Goal: Information Seeking & Learning: Check status

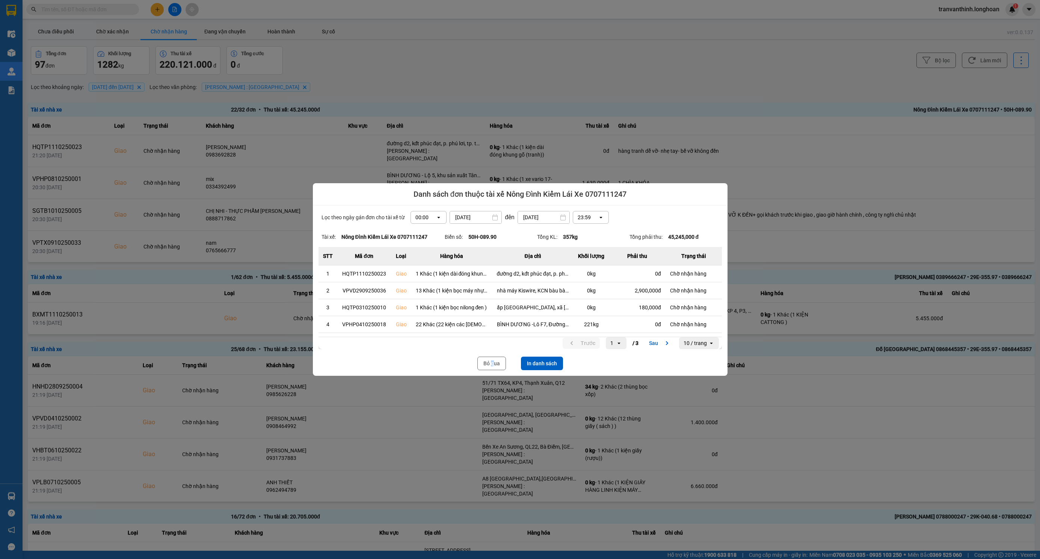
click at [492, 363] on button "Bỏ qua" at bounding box center [491, 364] width 29 height 14
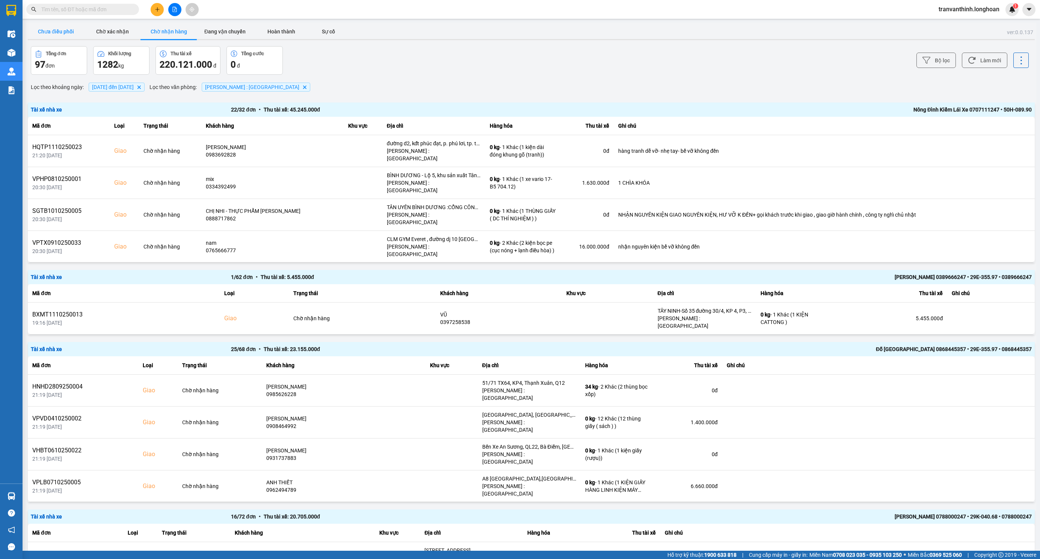
click at [51, 31] on button "Chưa điều phối" at bounding box center [56, 31] width 56 height 15
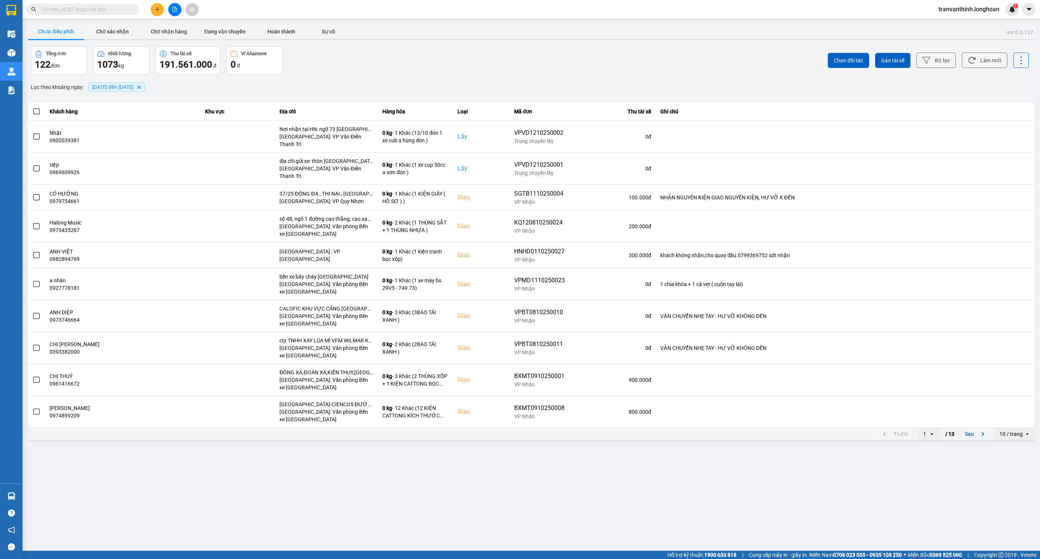
click at [125, 87] on span "10/10/2025 đến 12/10/2025" at bounding box center [113, 87] width 42 height 6
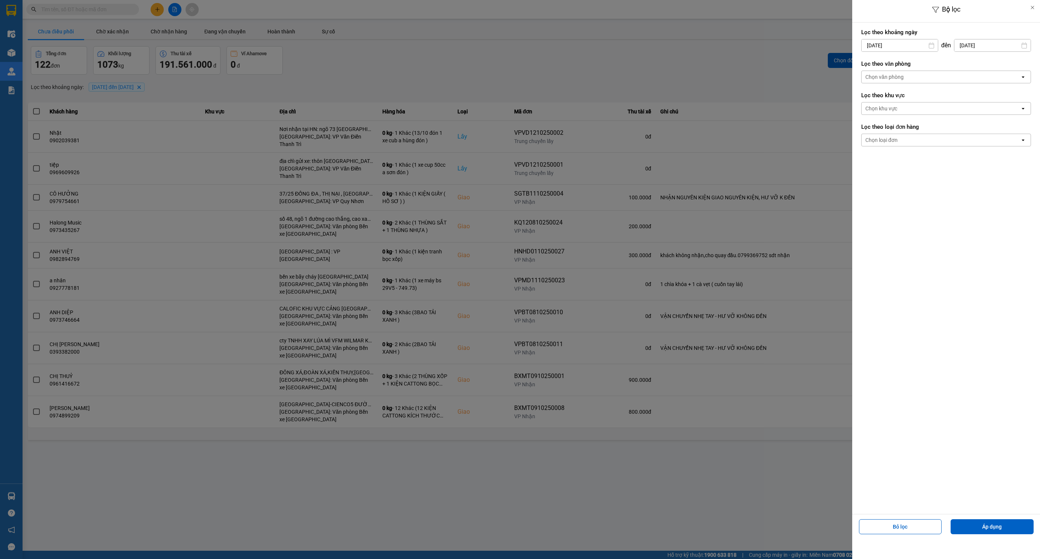
click at [897, 442] on div "Bộ lọc Lọc theo khoảng ngày 10/10/2025 Press the down arrow key to interact wit…" at bounding box center [531, 442] width 1010 height 0
click at [863, 63] on icon "Arrow Left" at bounding box center [864, 63] width 9 height 9
click at [867, 104] on div "1" at bounding box center [865, 100] width 11 height 9
type input "01/09/2025"
click at [923, 78] on div "Chọn văn phòng" at bounding box center [940, 77] width 158 height 12
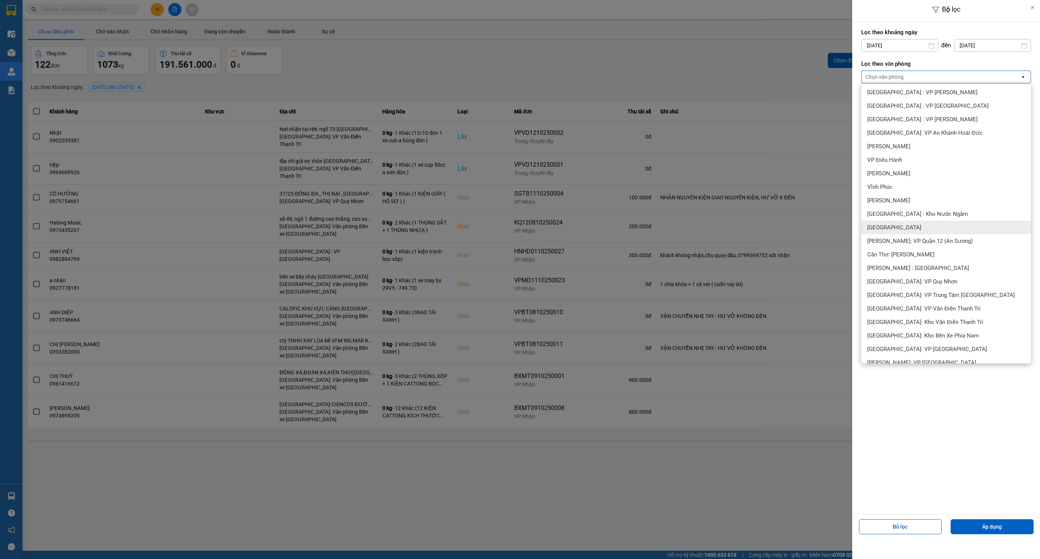
scroll to position [169, 0]
click at [915, 267] on div "[PERSON_NAME] : [GEOGRAPHIC_DATA]" at bounding box center [946, 263] width 170 height 14
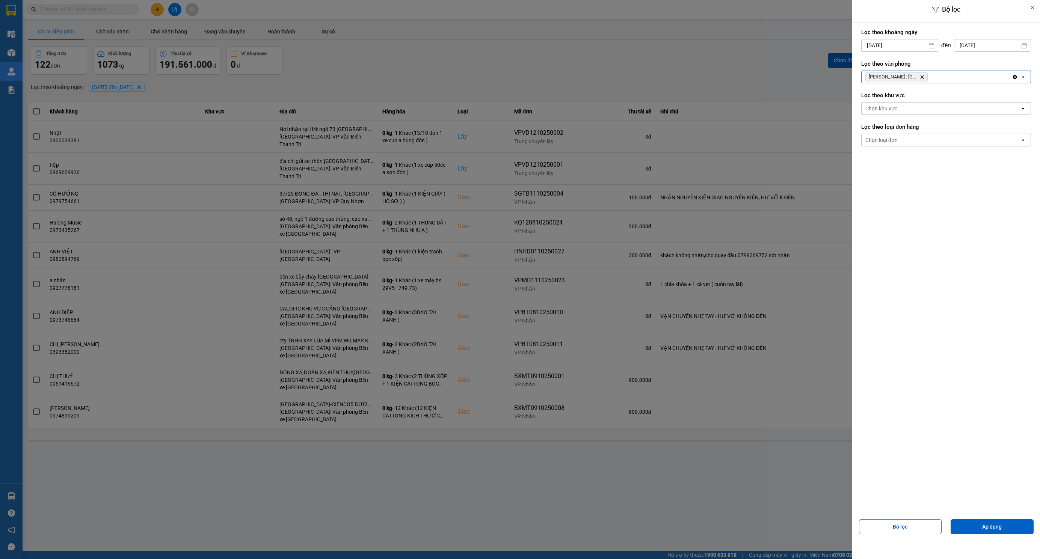
click at [914, 139] on div "Chọn loại đơn" at bounding box center [940, 140] width 158 height 12
click at [873, 166] on div "Giao" at bounding box center [946, 171] width 170 height 14
drag, startPoint x: 997, startPoint y: 529, endPoint x: 970, endPoint y: 528, distance: 26.7
click at [996, 530] on button "Áp dụng" at bounding box center [991, 526] width 83 height 15
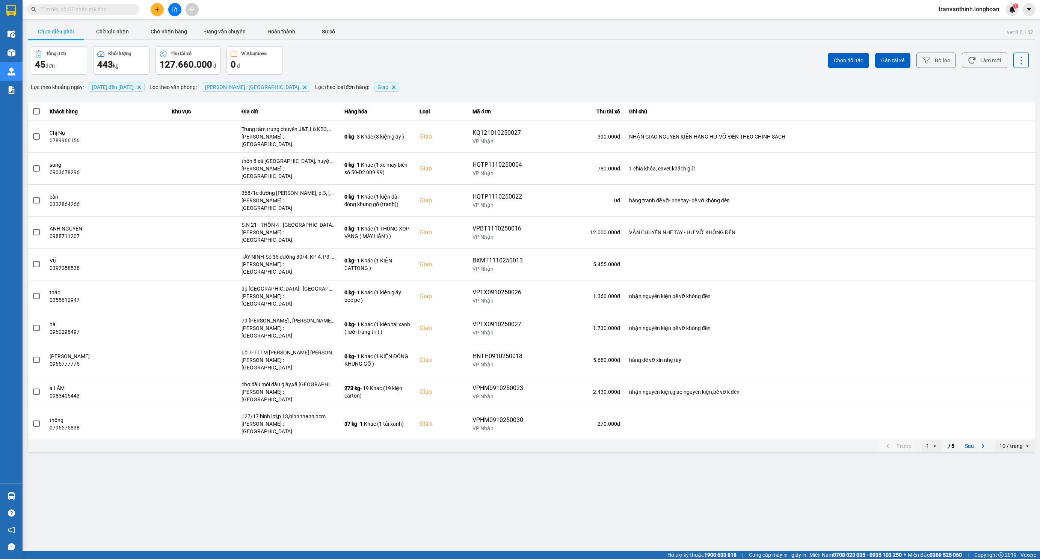
click at [1016, 442] on div "10 / trang" at bounding box center [1010, 446] width 23 height 8
click at [1010, 461] on div "100 / trang" at bounding box center [1014, 458] width 27 height 8
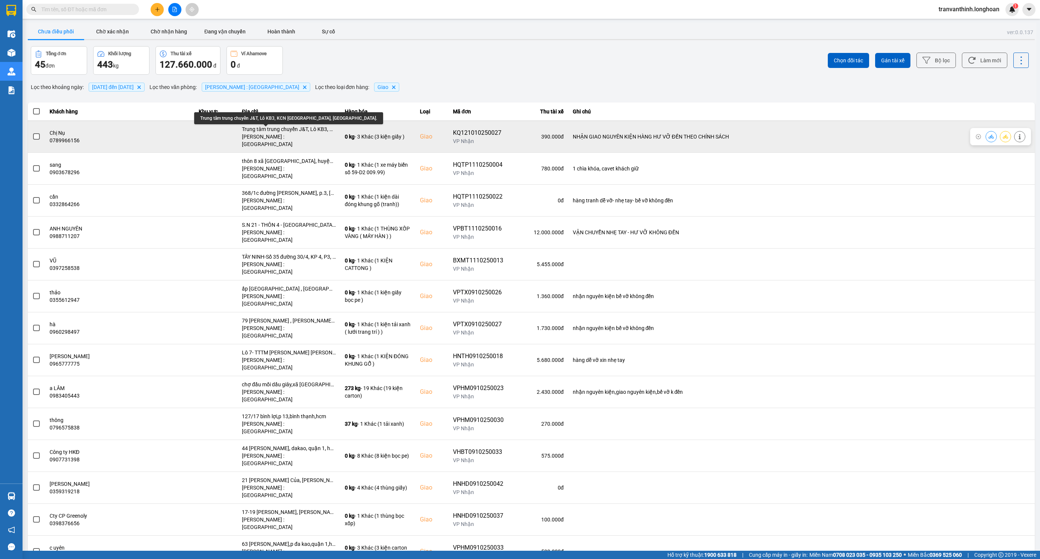
click at [294, 132] on div "Trung tâm trung chuyển J&T, Lô KB3, KCN Tân Phú Trung, Củ Chi." at bounding box center [289, 129] width 94 height 8
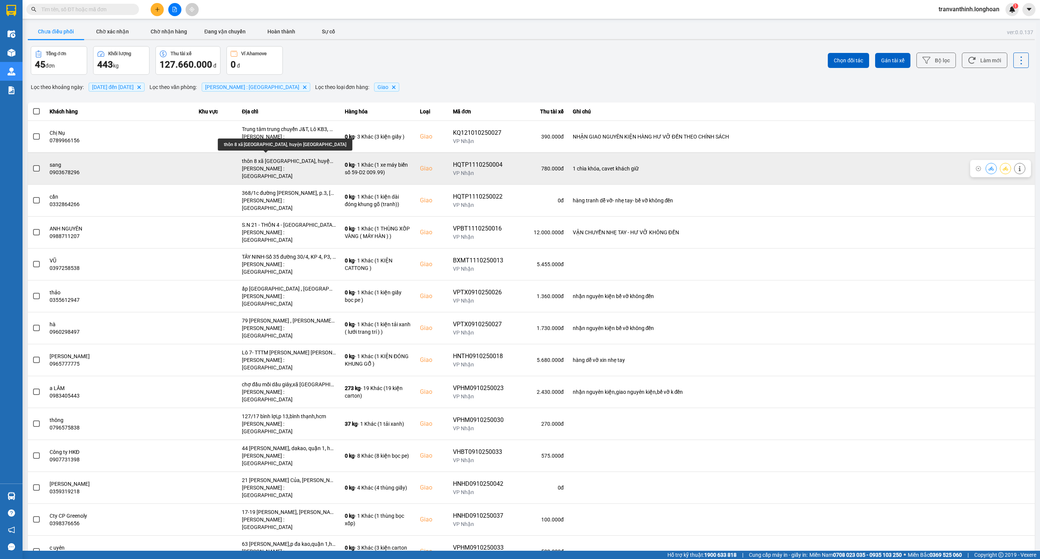
click at [288, 158] on div "thôn 8 xã mê linh, huyện lâm hà lâm đồng" at bounding box center [289, 161] width 94 height 8
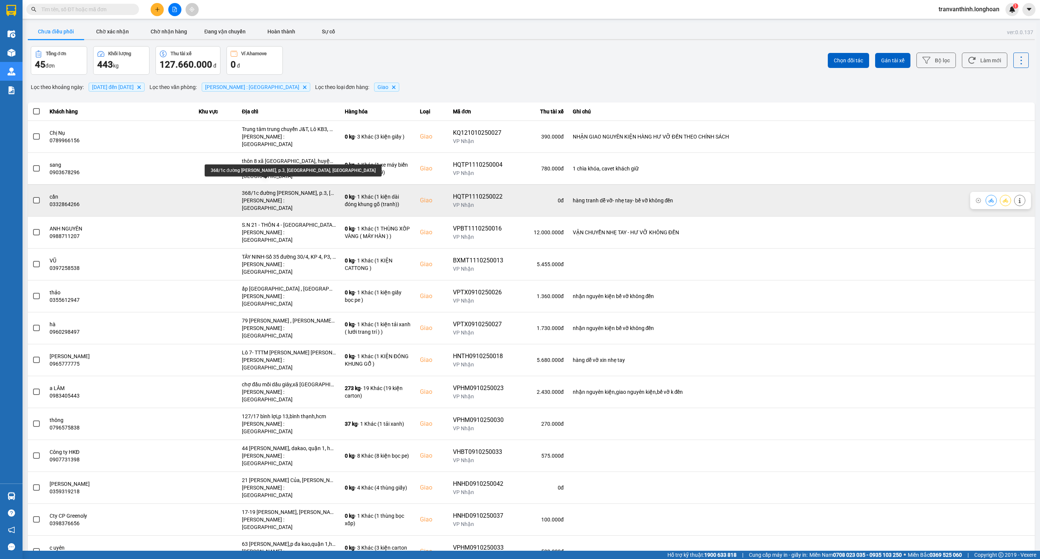
click at [275, 189] on div "368/1c đường phan đình phùng, p.3, bảo lộc, lâm đồng" at bounding box center [289, 193] width 94 height 8
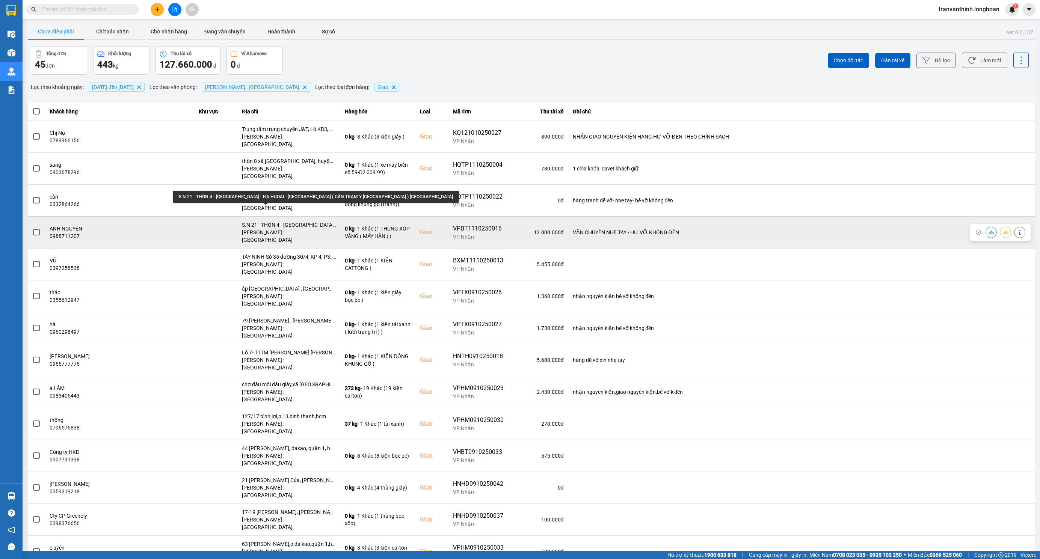
click at [294, 221] on div "S.N 21 - THÔN 4 - ĐẠ OAI - ĐẠ HUOAI - LÂM ĐỒNG ( GẦN TRẠM Y TẾ ĐẠ OAI ) ĐÀ LẠT" at bounding box center [289, 225] width 94 height 8
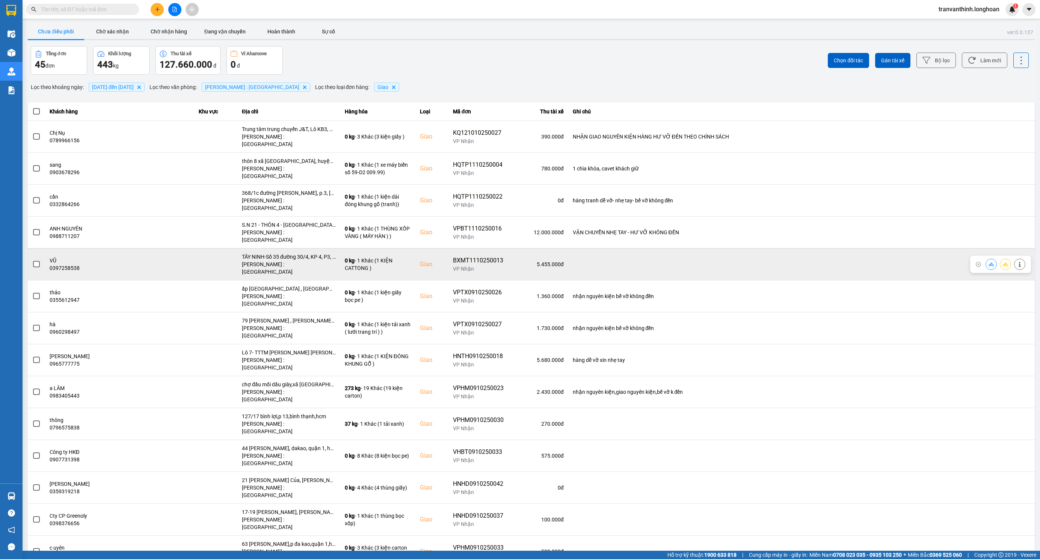
click at [290, 253] on div "TÂY NINH-Số 35 đường 30/4, KP 4, P3, TP Tây Ninh" at bounding box center [289, 257] width 94 height 8
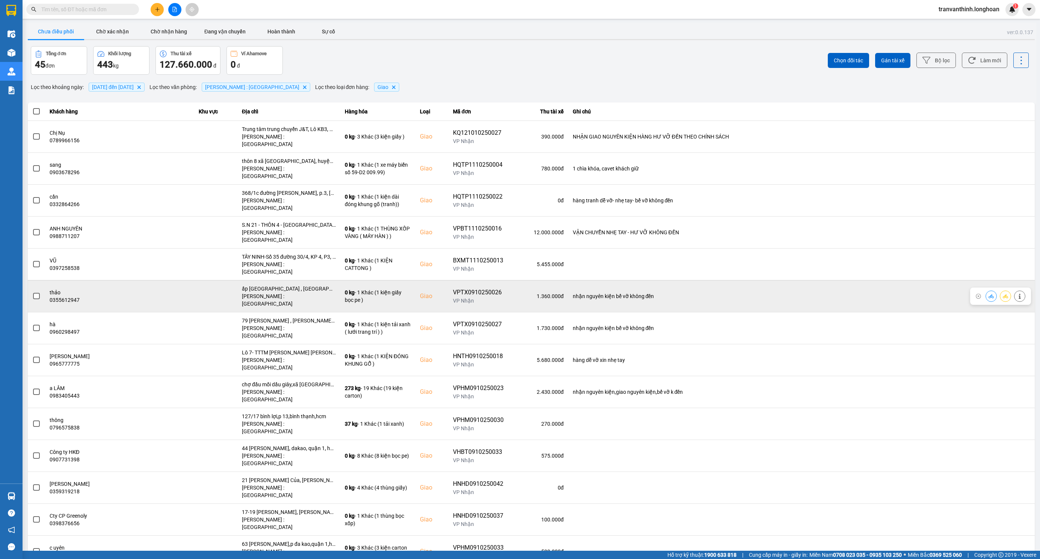
click at [283, 285] on div "ấp hưng long , hưng thịnh chảng bom, đồng nai" at bounding box center [289, 289] width 94 height 8
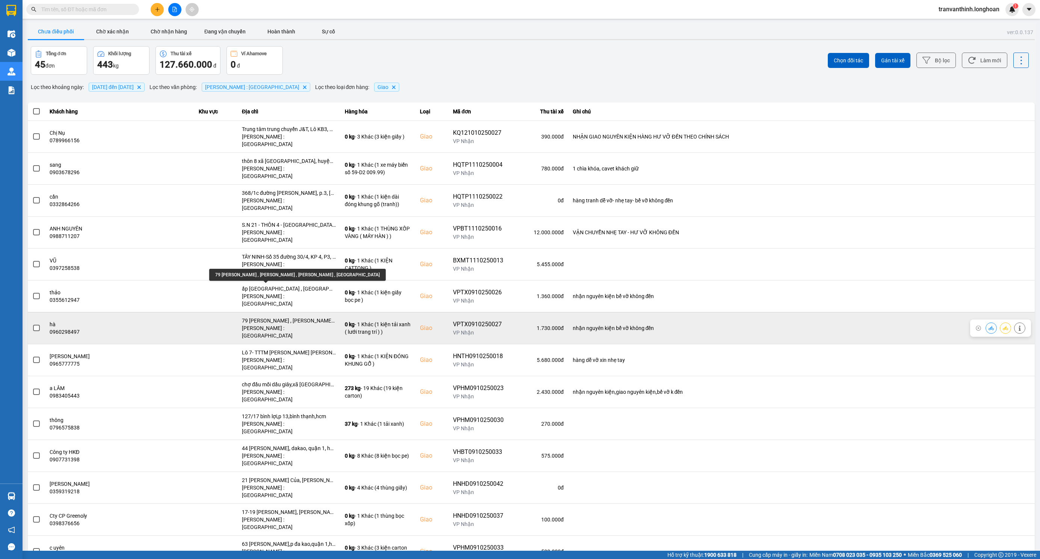
click at [276, 317] on div "79 nguyễn văn cừ , xuân an , long khánh , đồng nai" at bounding box center [289, 321] width 94 height 8
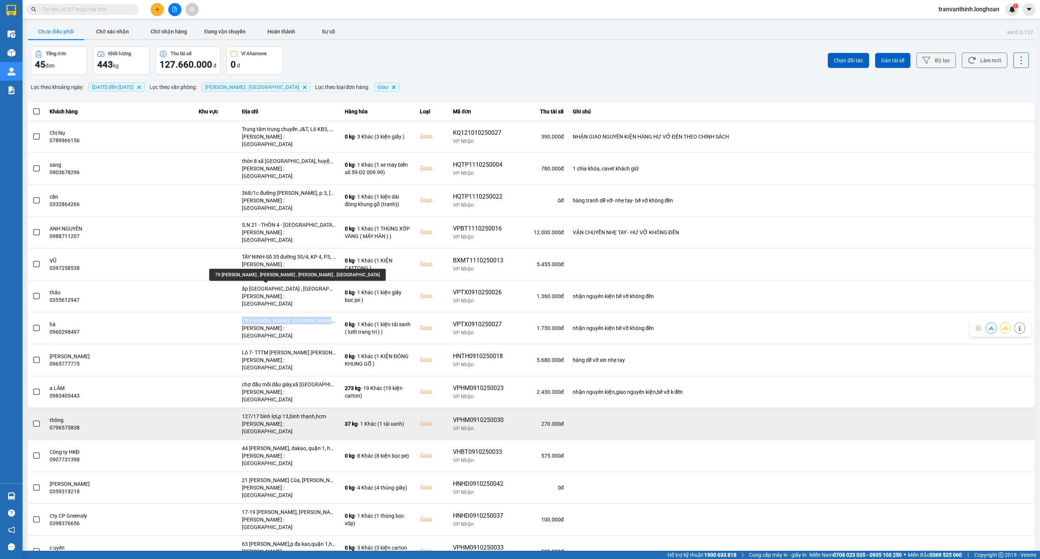
drag, startPoint x: 276, startPoint y: 286, endPoint x: 300, endPoint y: 360, distance: 76.8
click at [276, 317] on div "79 nguyễn văn cừ , xuân an , long khánh , đồng nai" at bounding box center [289, 321] width 94 height 8
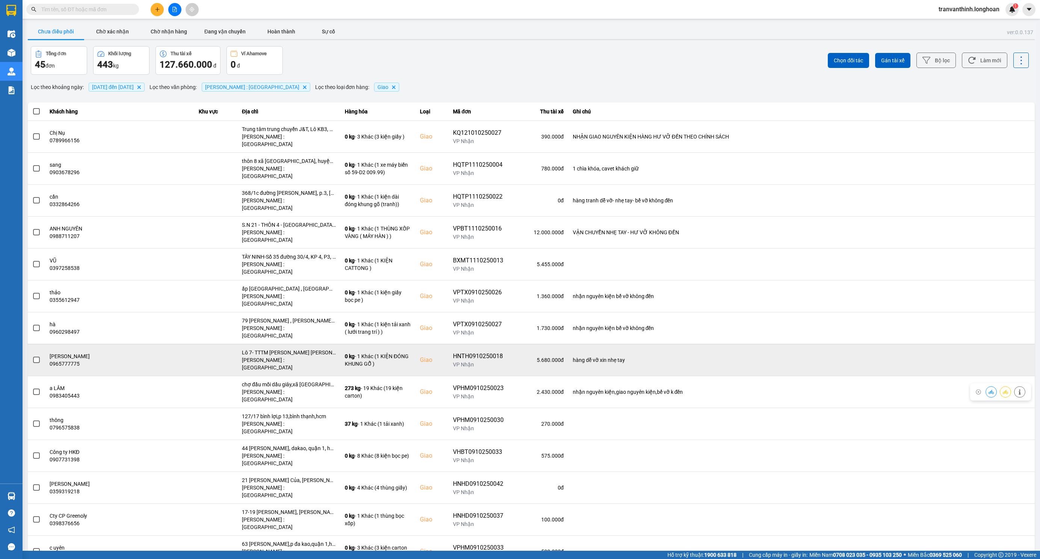
click at [287, 349] on div "Lô 7- TTTM Phương Nam Nguyễn Công Trứ - Phường 1 Bảo Lộc, Lâm Đồng" at bounding box center [289, 353] width 94 height 8
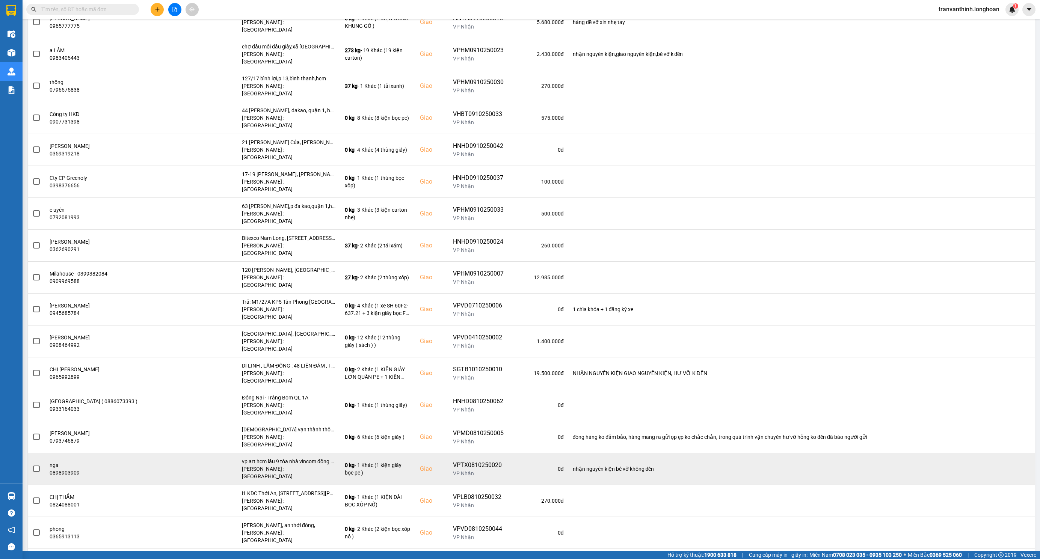
scroll to position [394, 0]
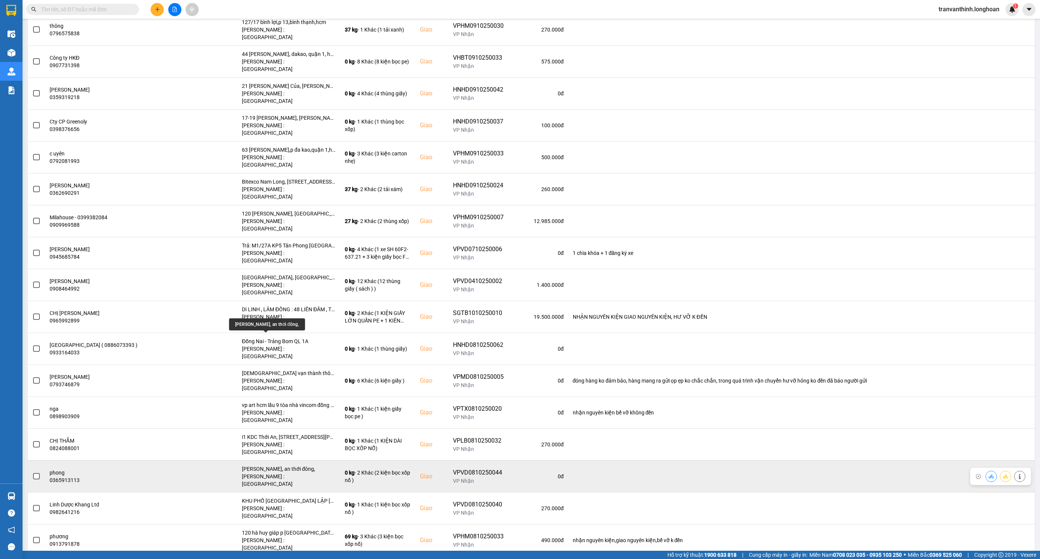
click at [255, 465] on div "dương văn hạnh, an thới đông," at bounding box center [289, 469] width 94 height 8
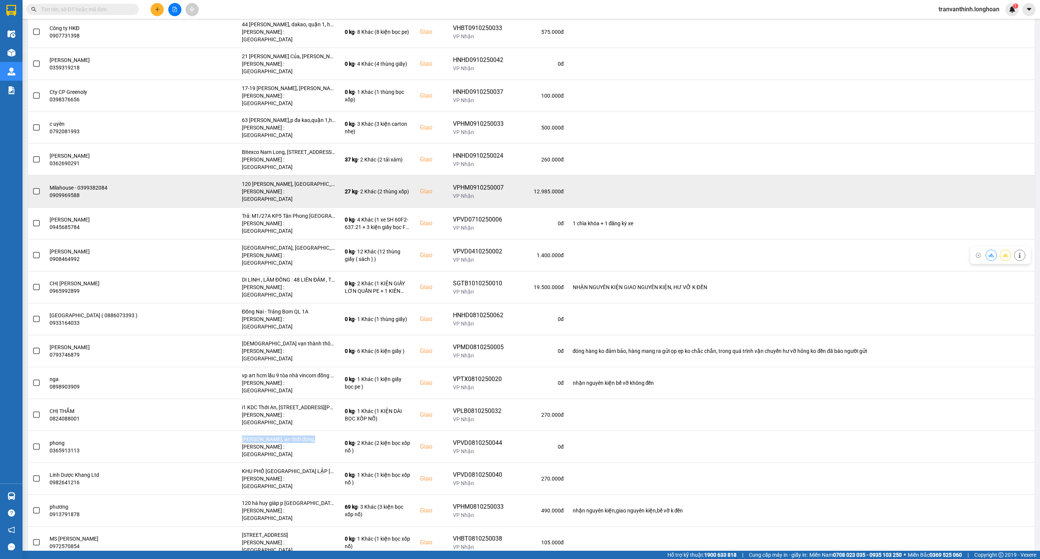
scroll to position [0, 0]
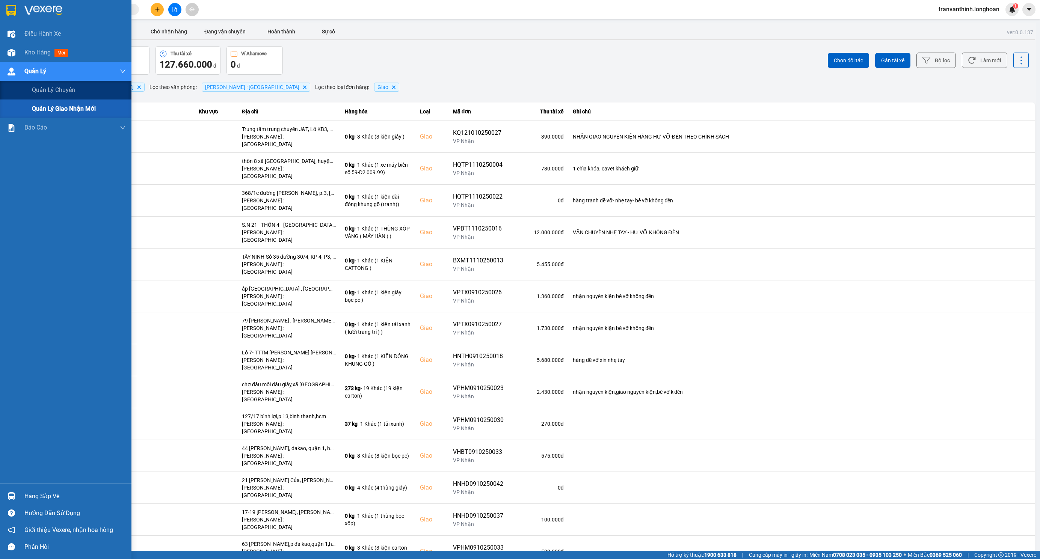
click at [60, 110] on span "Quản lý giao nhận mới" at bounding box center [64, 108] width 64 height 9
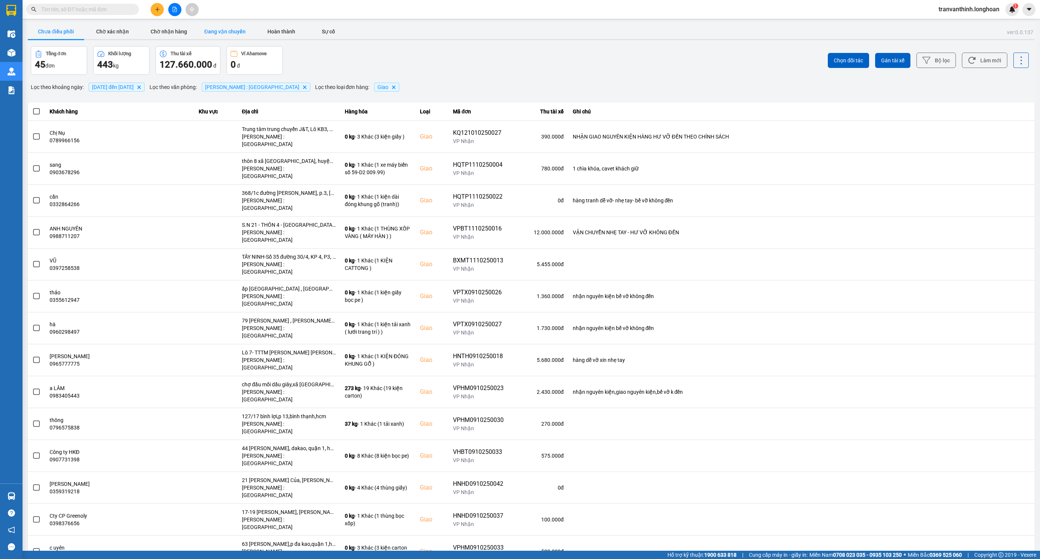
click at [224, 32] on button "Đang vận chuyển" at bounding box center [225, 31] width 56 height 15
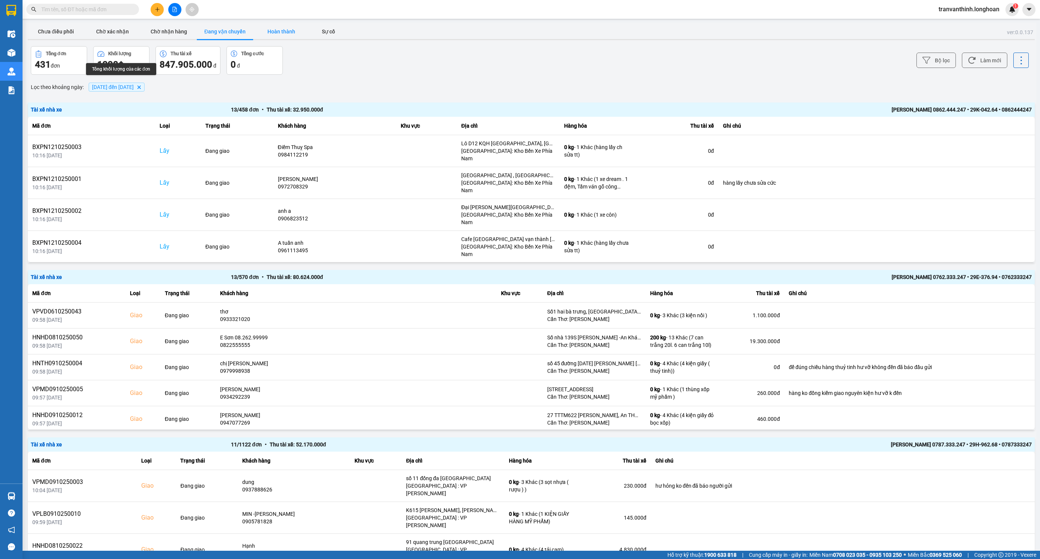
click at [282, 31] on button "Hoàn thành" at bounding box center [281, 31] width 56 height 15
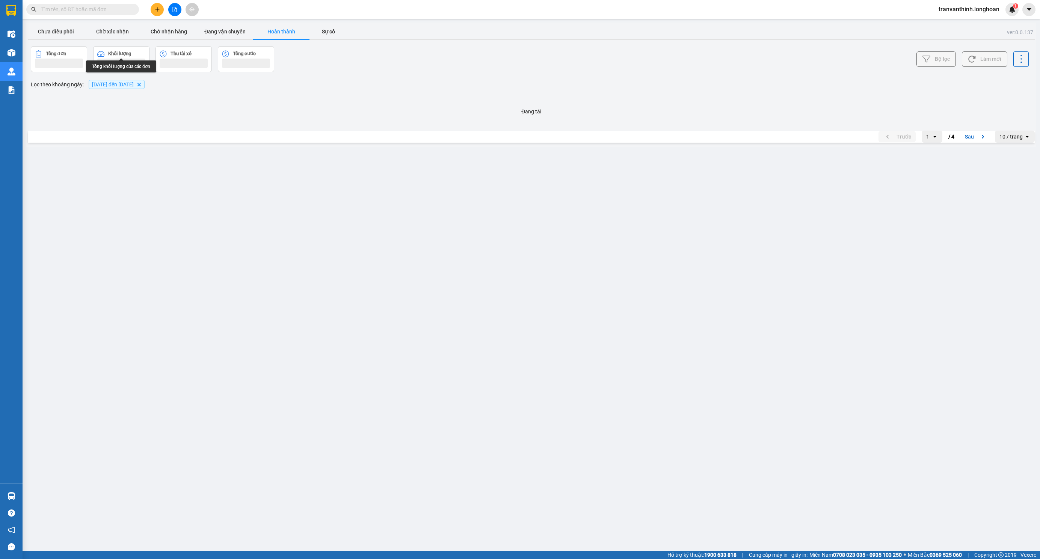
click at [130, 84] on span "01/09/2025 đến 12/10/2025" at bounding box center [113, 84] width 42 height 6
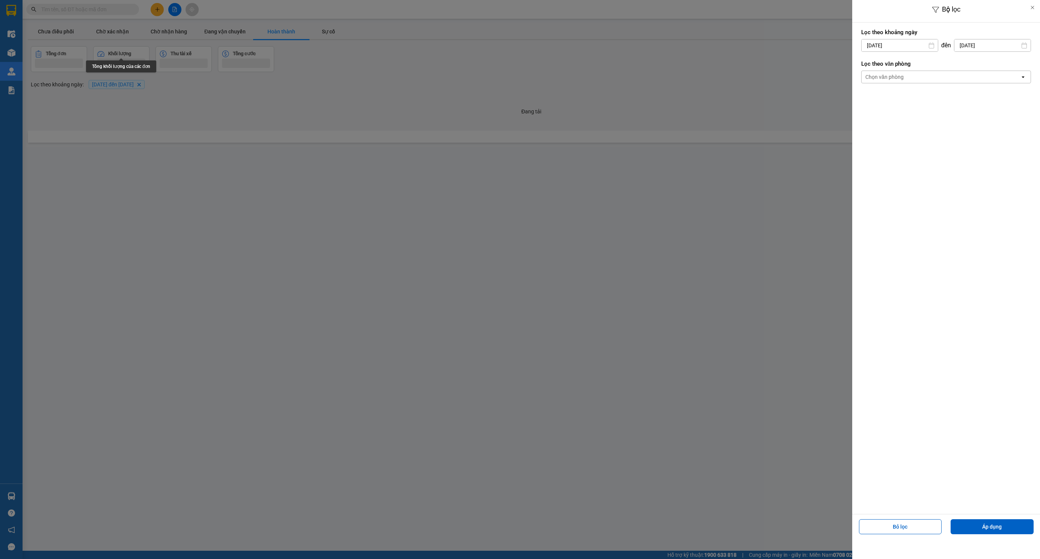
click at [907, 44] on input "01/09/2025" at bounding box center [899, 45] width 76 height 12
click at [863, 63] on icon "Previous month." at bounding box center [864, 64] width 5 height 4
click at [924, 102] on div "1" at bounding box center [925, 100] width 11 height 9
type input "01/08/2025"
click at [904, 48] on input "01/08/2025" at bounding box center [899, 45] width 76 height 12
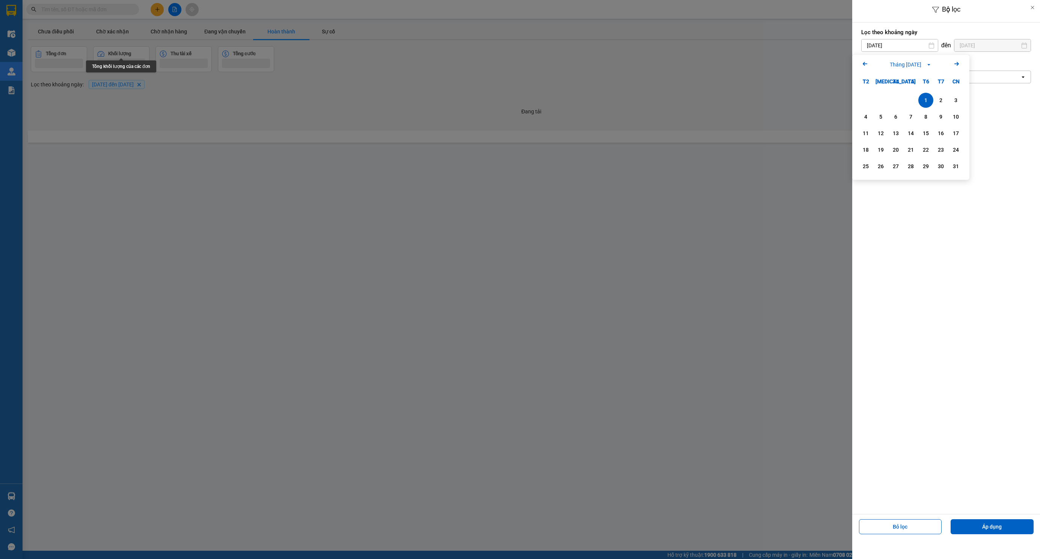
click at [957, 62] on icon "Arrow Right" at bounding box center [956, 63] width 9 height 9
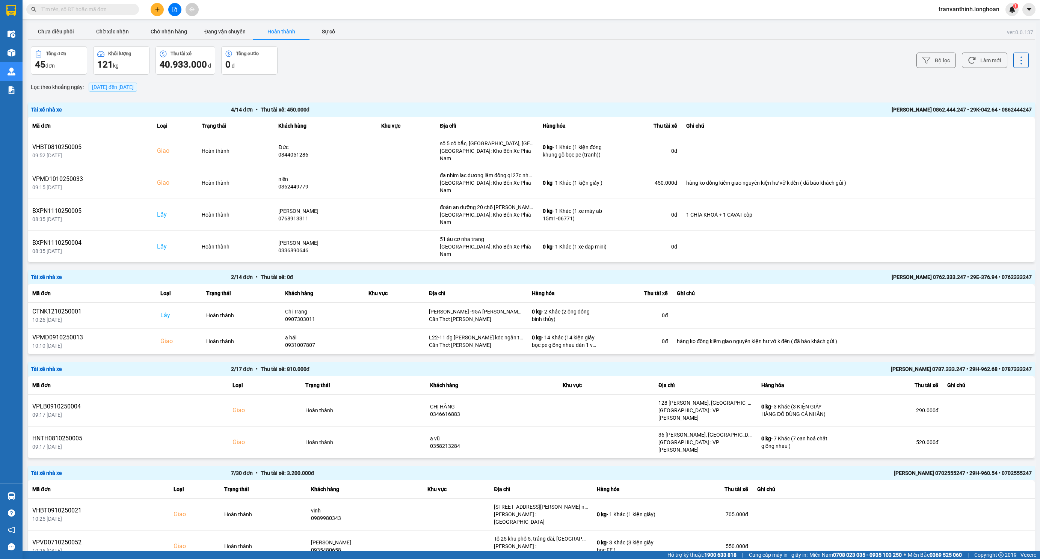
click at [113, 87] on span "[DATE] đến [DATE]" at bounding box center [113, 87] width 42 height 6
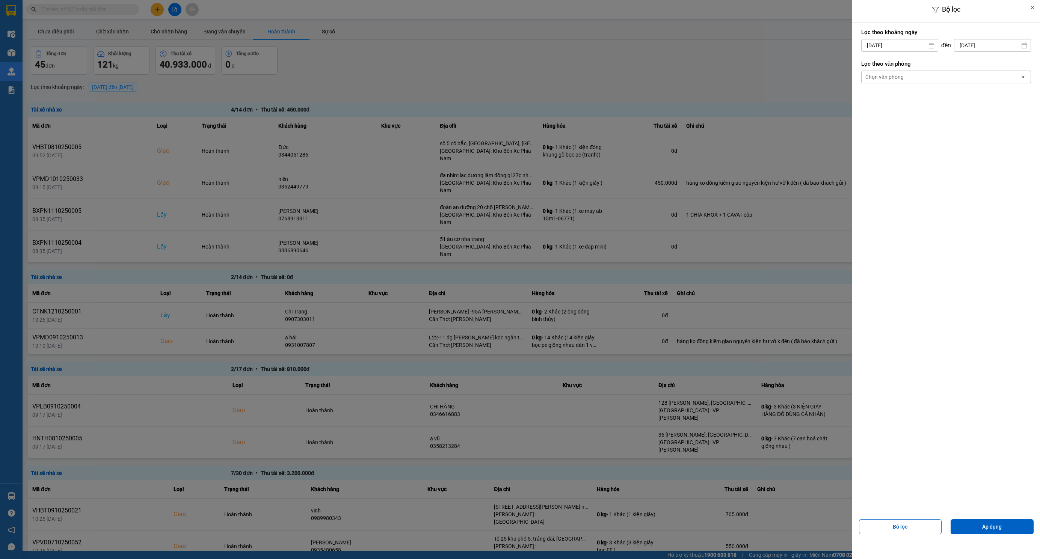
click at [907, 118] on div "9" at bounding box center [910, 116] width 11 height 9
type input "[DATE]"
click at [969, 46] on input "[DATE]" at bounding box center [992, 45] width 76 height 12
click at [976, 118] on div "9" at bounding box center [981, 116] width 11 height 9
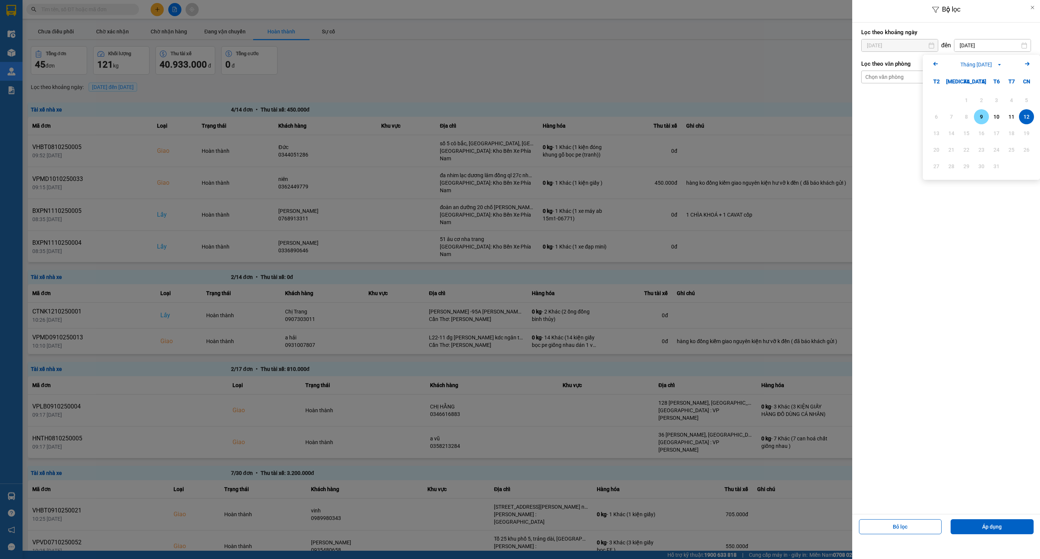
type input "[DATE]"
click at [919, 79] on div "Chọn văn phòng" at bounding box center [940, 77] width 158 height 12
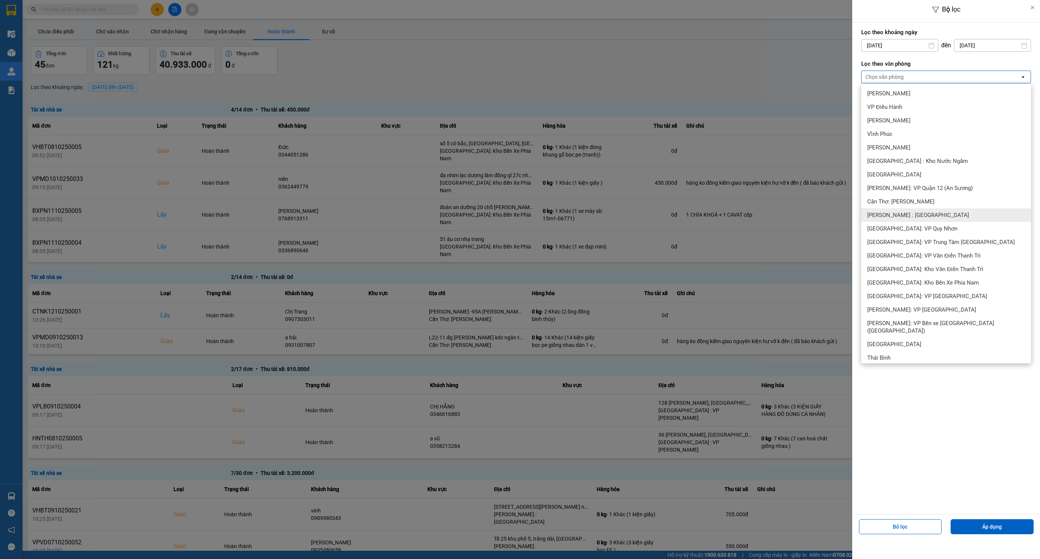
scroll to position [225, 0]
click at [925, 211] on div "[PERSON_NAME] : [GEOGRAPHIC_DATA]" at bounding box center [946, 206] width 170 height 14
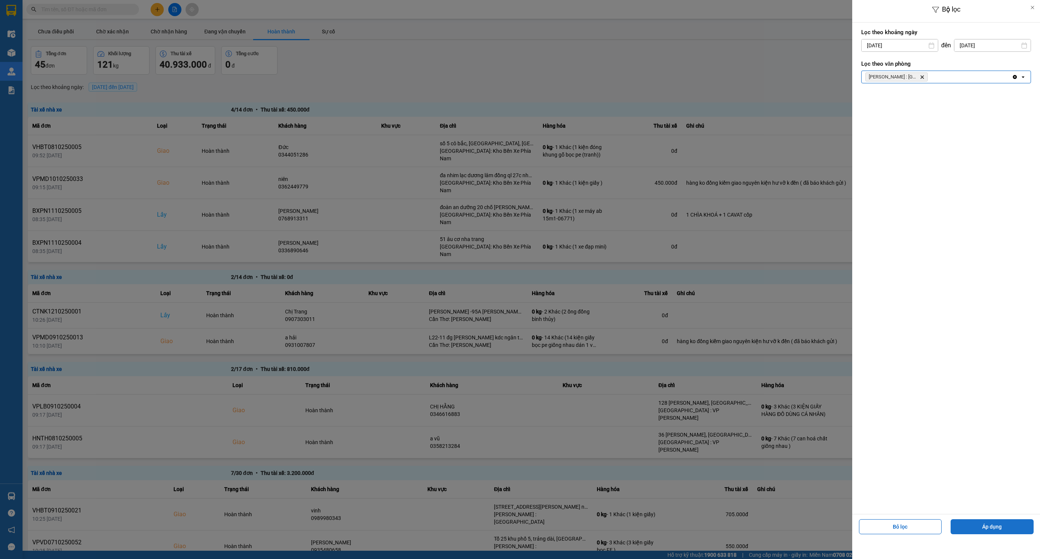
click at [995, 531] on button "Áp dụng" at bounding box center [991, 526] width 83 height 15
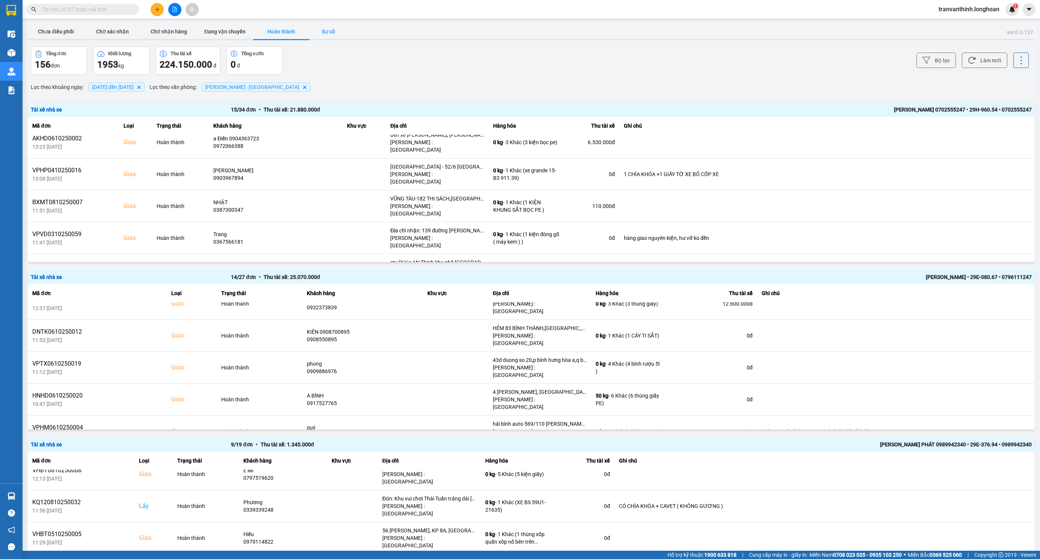
click at [328, 28] on button "Sự cố" at bounding box center [328, 31] width 38 height 15
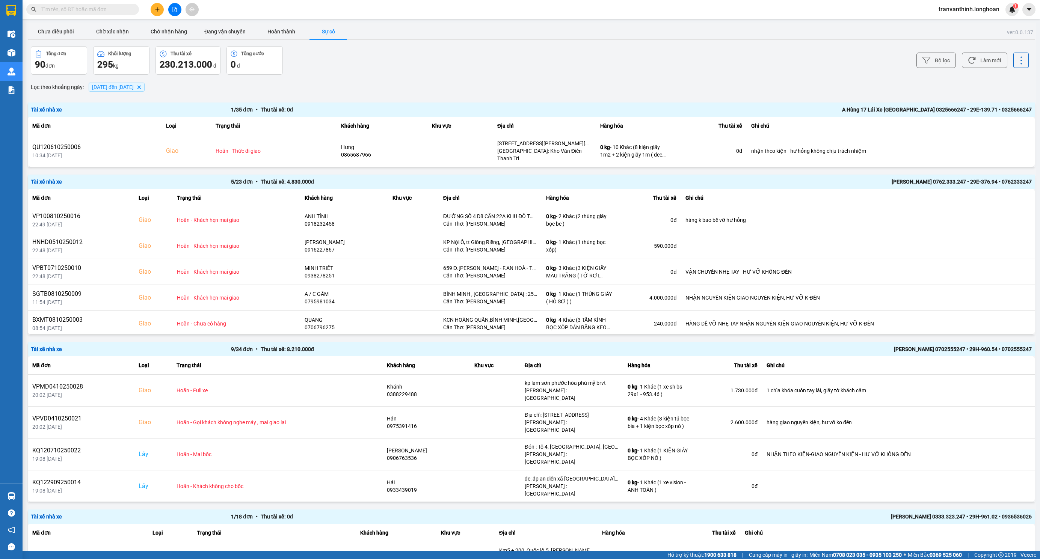
click at [131, 86] on span "[DATE] đến [DATE]" at bounding box center [113, 87] width 42 height 6
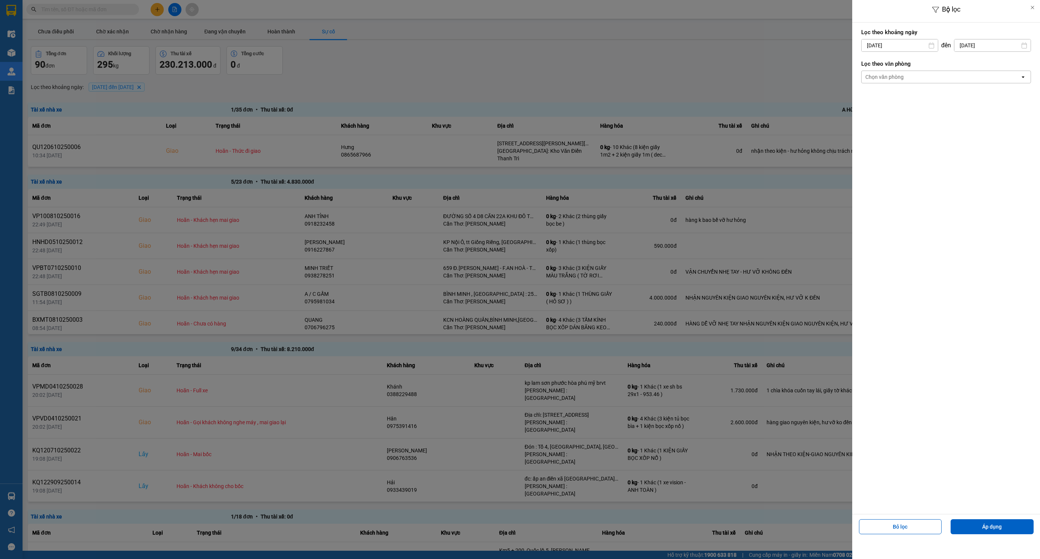
click at [877, 80] on div "Chọn văn phòng" at bounding box center [884, 77] width 38 height 8
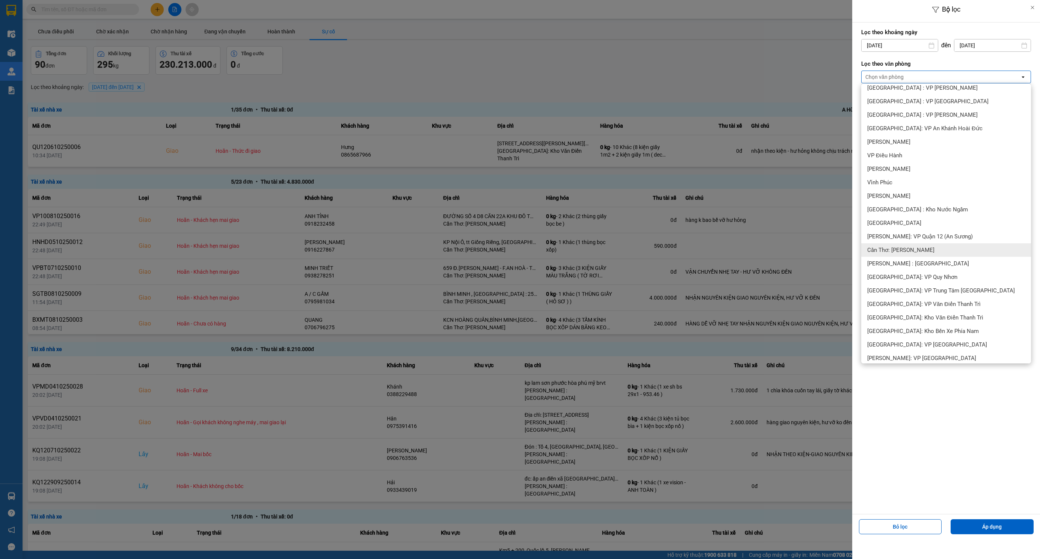
scroll to position [169, 0]
click at [933, 262] on span "[PERSON_NAME] : [GEOGRAPHIC_DATA]" at bounding box center [918, 263] width 102 height 8
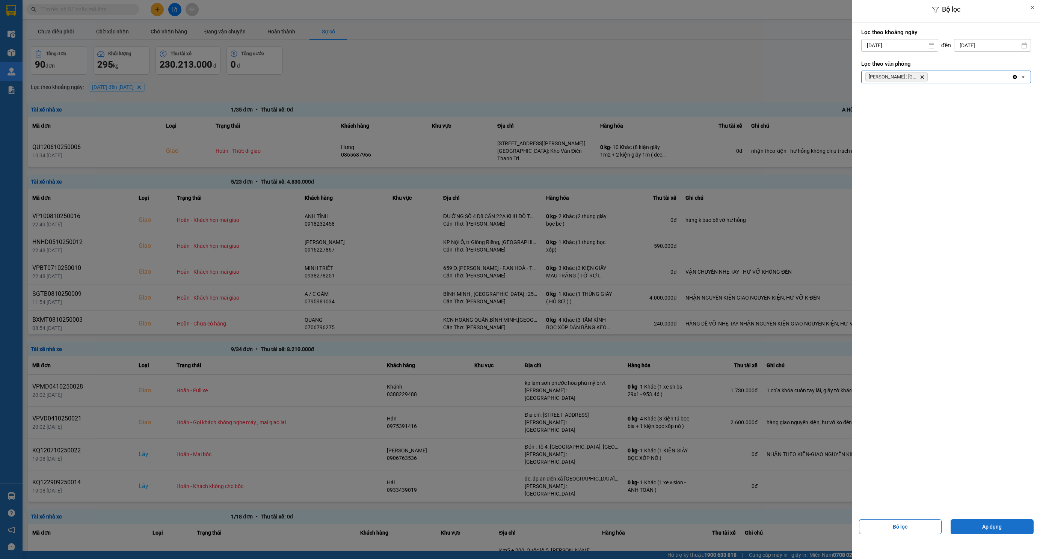
drag, startPoint x: 990, startPoint y: 528, endPoint x: 983, endPoint y: 530, distance: 7.1
click at [989, 527] on button "Áp dụng" at bounding box center [991, 526] width 83 height 15
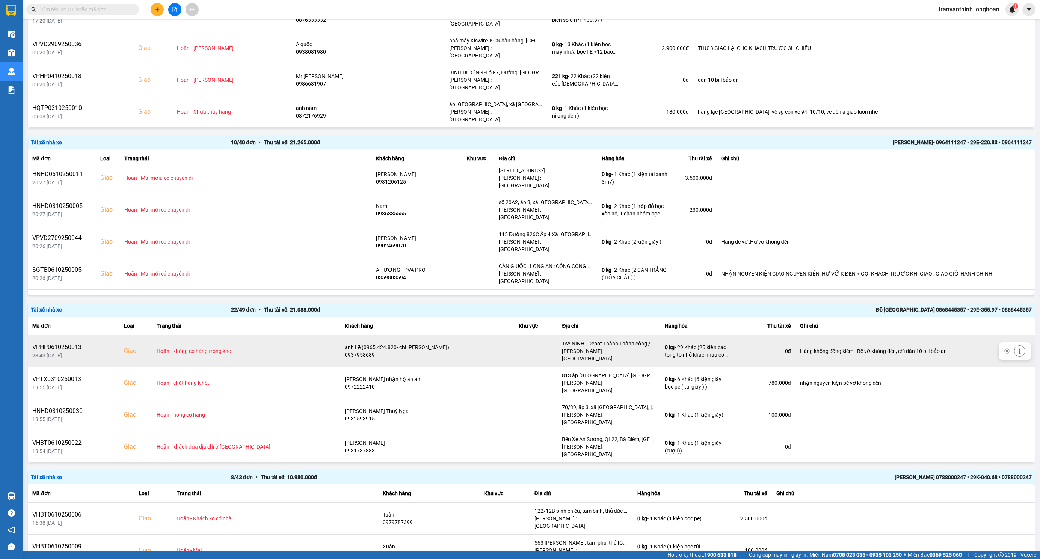
scroll to position [685, 0]
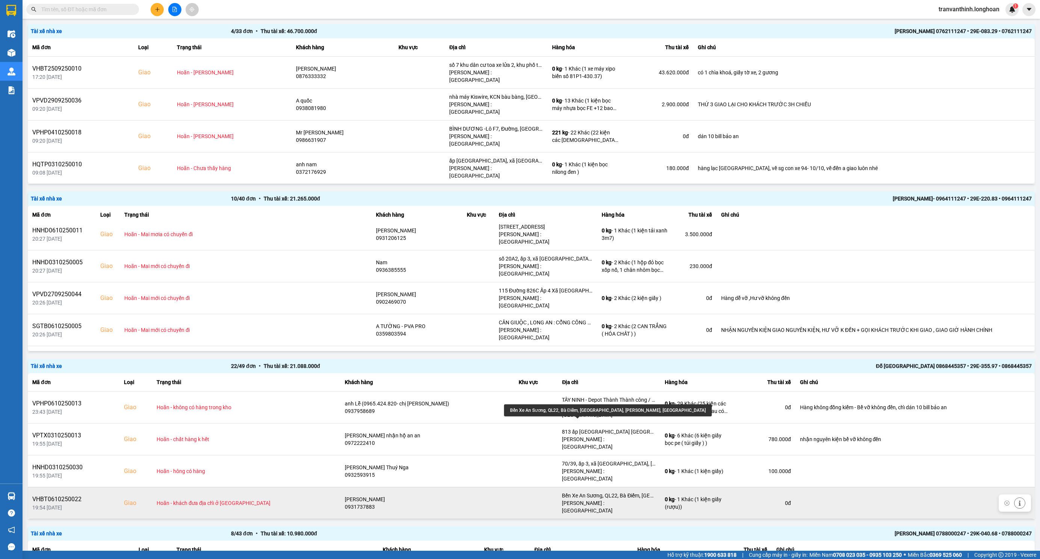
click at [572, 492] on div "Bến Xe An Sương, QL22, Bà Điểm, [GEOGRAPHIC_DATA], [PERSON_NAME], [GEOGRAPHIC_D…" at bounding box center [609, 496] width 94 height 8
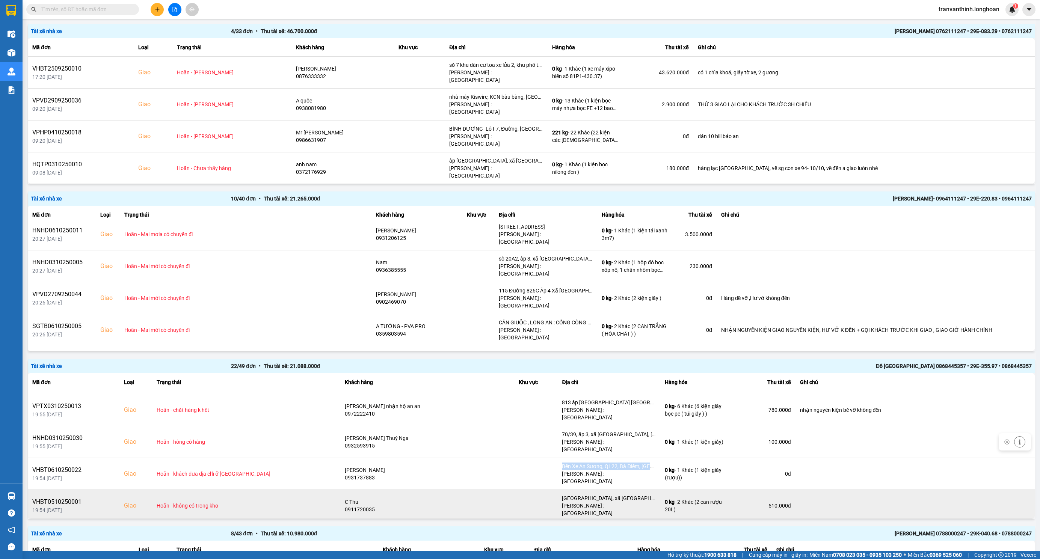
scroll to position [56, 0]
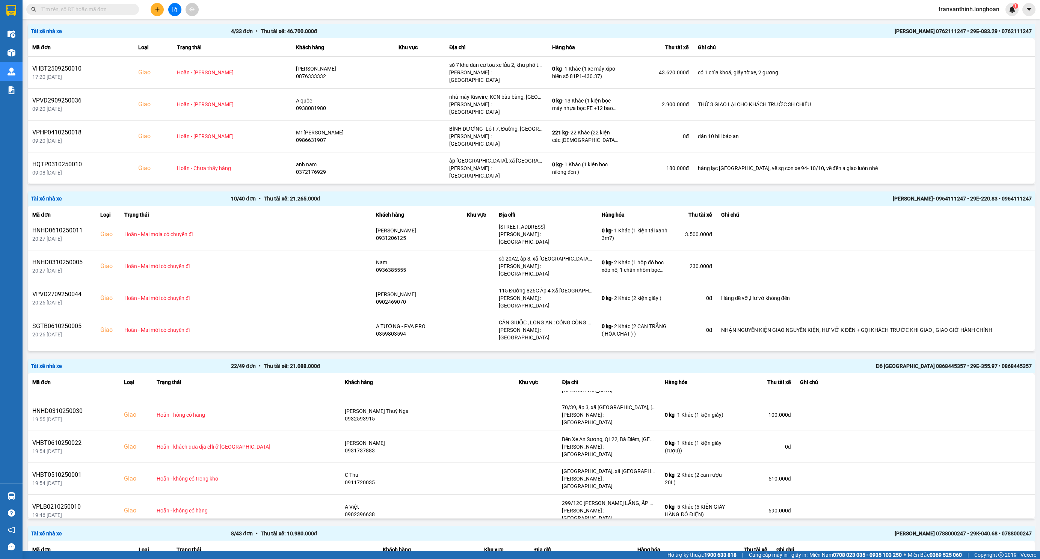
click at [591, 531] on div "302/45 [PERSON_NAME] năm, p tân chánh hiện 10 Q12 hcm" at bounding box center [609, 535] width 94 height 8
click at [601, 531] on div "302/45 [PERSON_NAME] năm, p tân chánh hiện 10 Q12 hcm" at bounding box center [609, 535] width 94 height 8
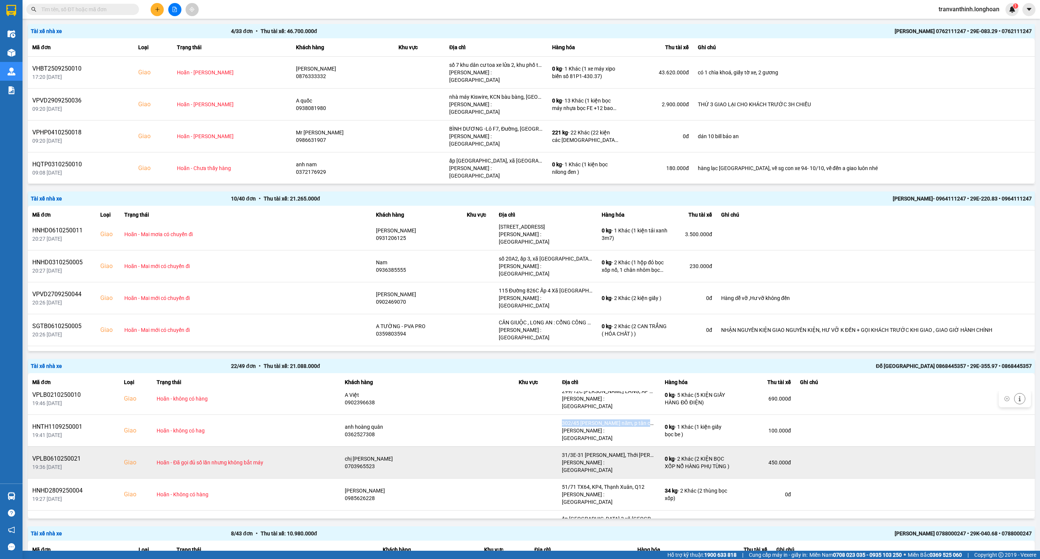
scroll to position [169, 0]
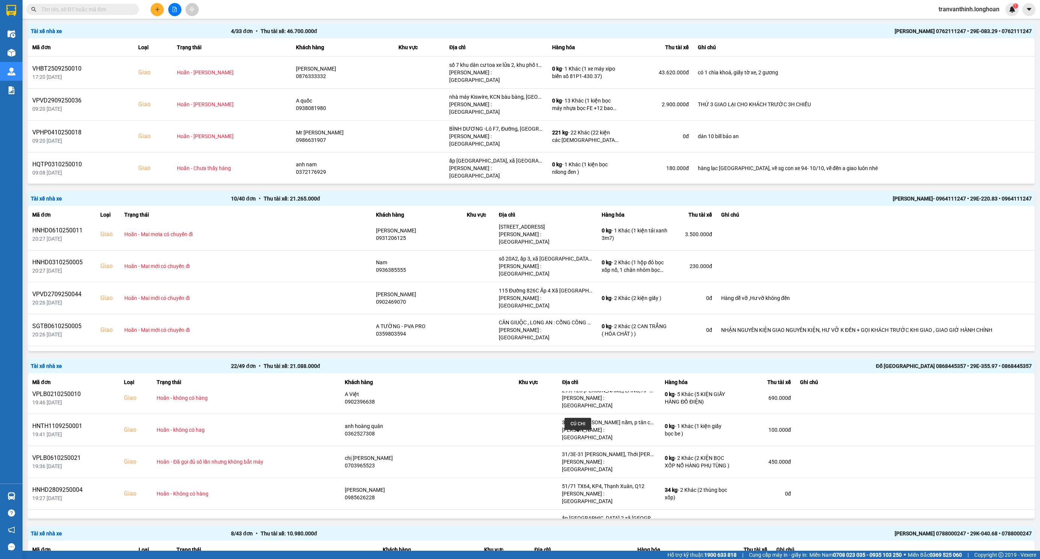
click at [562, 546] on div "CỦ CHI" at bounding box center [609, 550] width 94 height 8
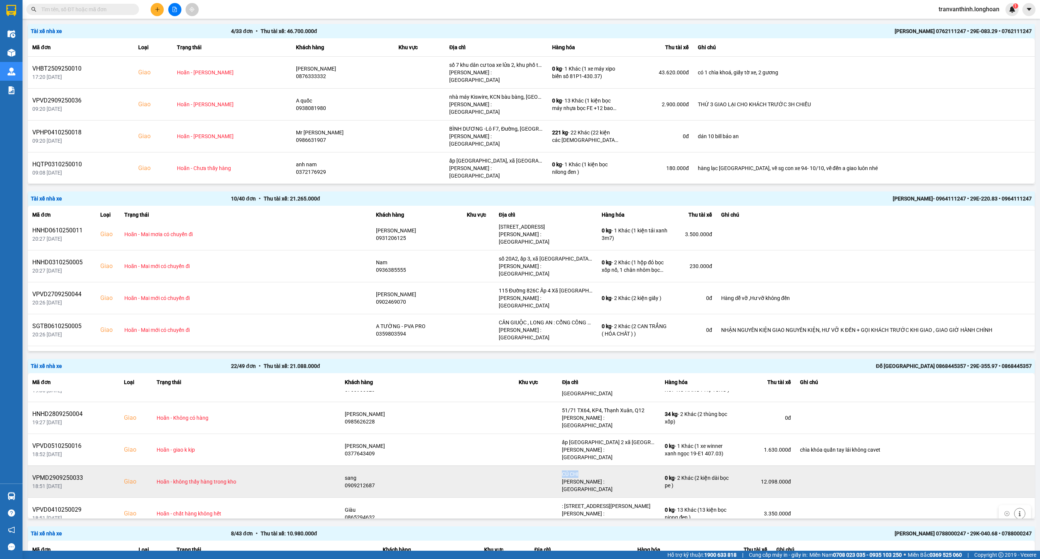
scroll to position [225, 0]
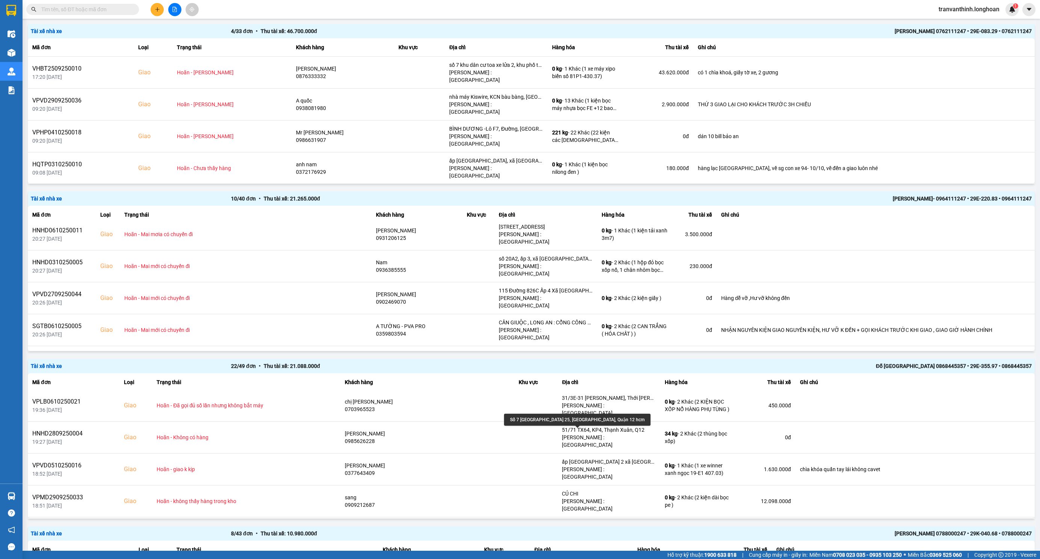
click at [580, 554] on div "Số 7 [GEOGRAPHIC_DATA] 25, [GEOGRAPHIC_DATA], Quận 12 hcm" at bounding box center [609, 558] width 94 height 8
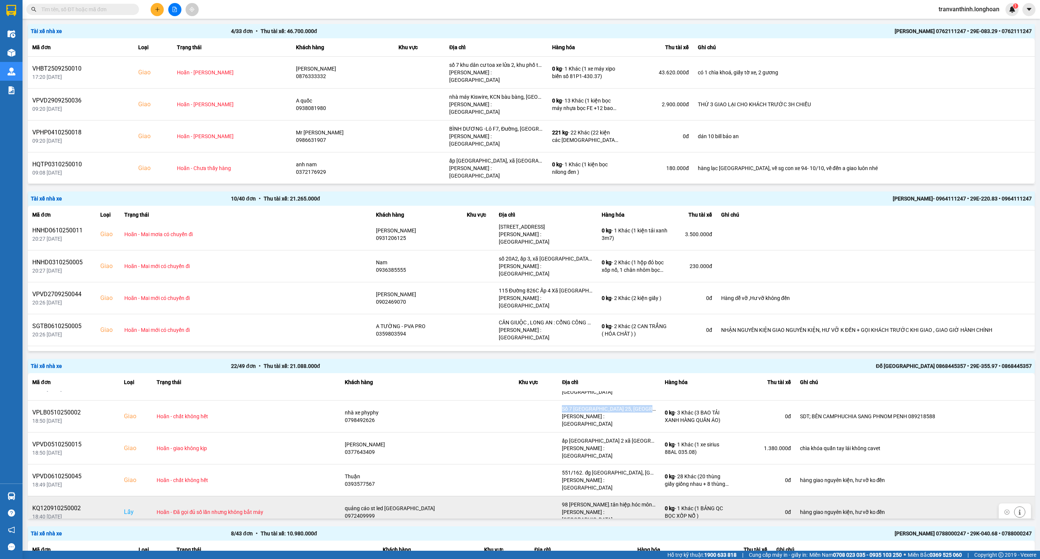
scroll to position [394, 0]
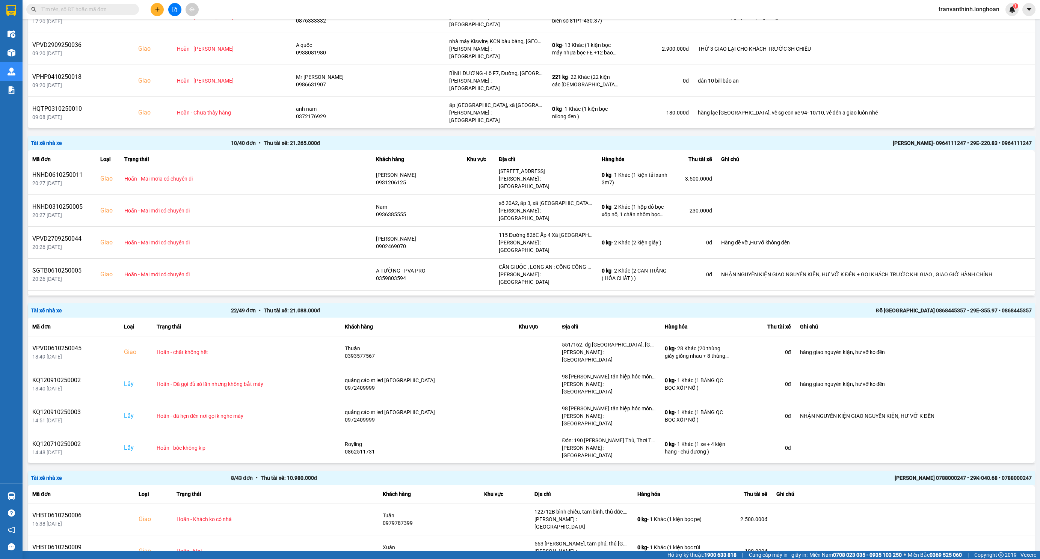
scroll to position [741, 0]
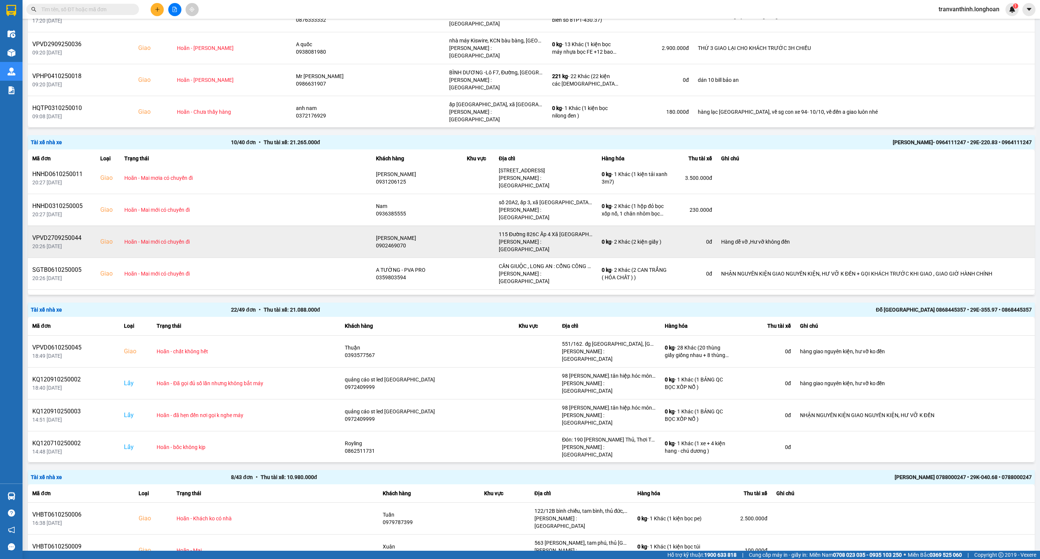
click at [197, 238] on div "Hoãn - Mai mới có chuyến đi" at bounding box center [245, 242] width 243 height 8
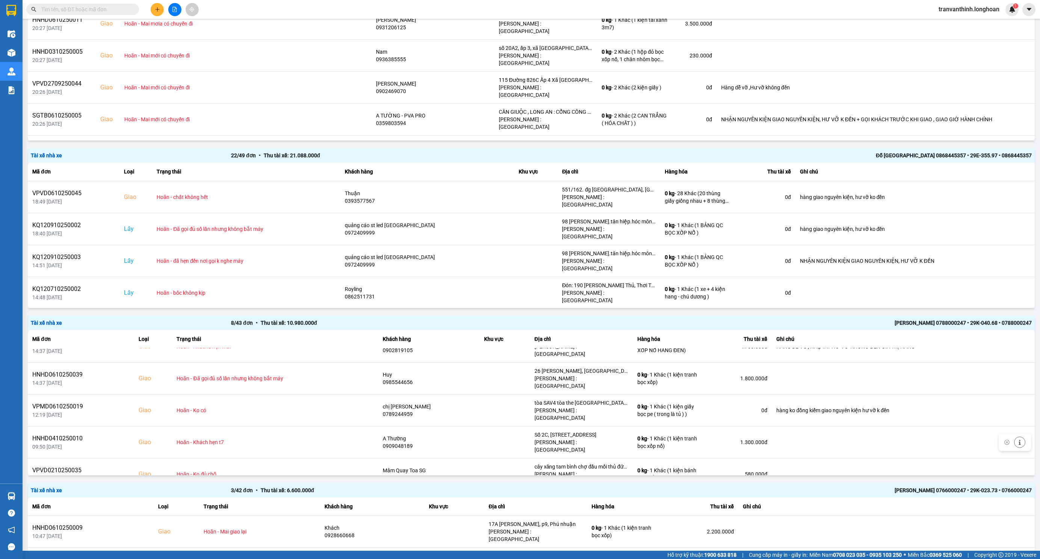
scroll to position [910, 0]
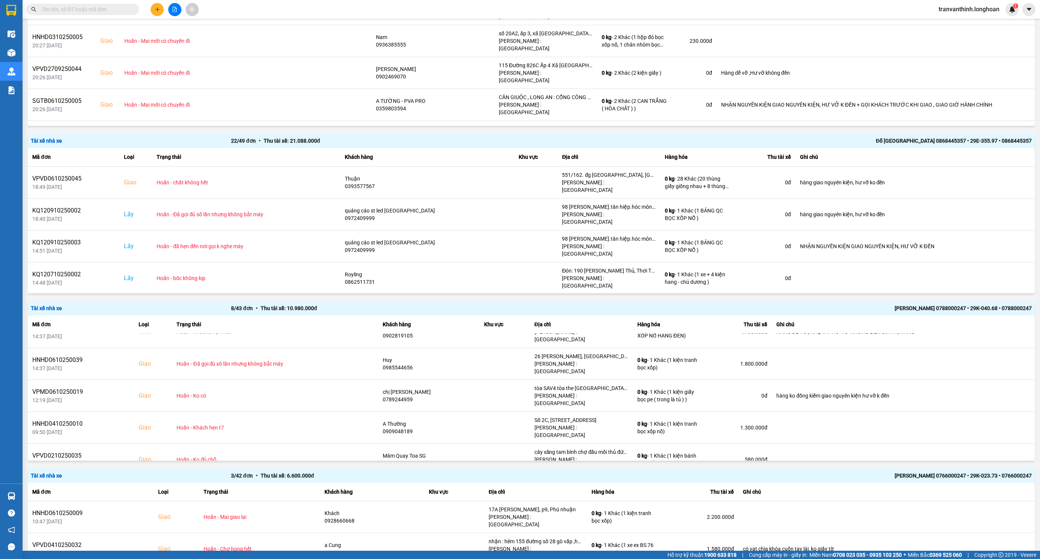
click at [175, 8] on icon "file-add" at bounding box center [174, 9] width 5 height 5
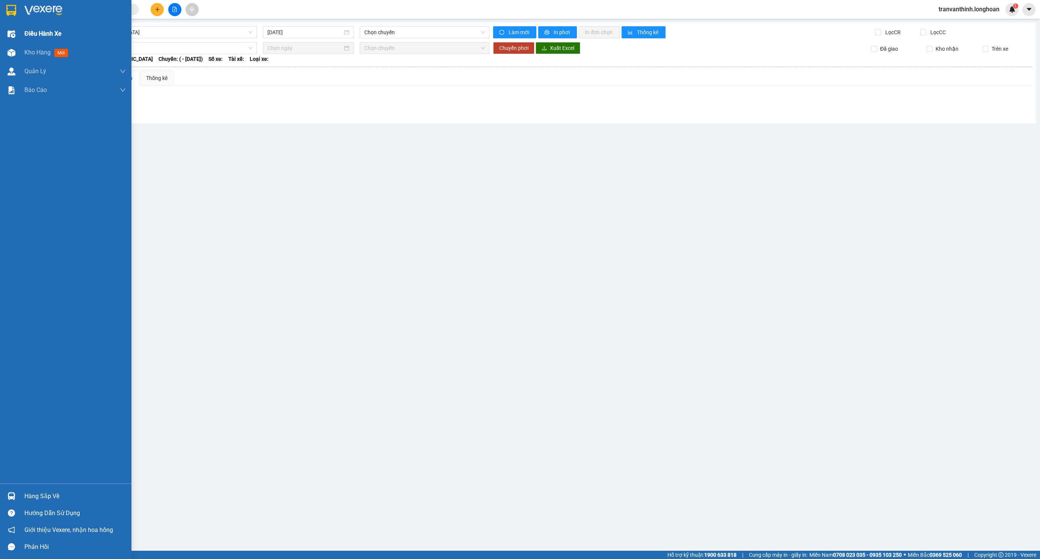
click at [36, 35] on span "Điều hành xe" at bounding box center [42, 33] width 37 height 9
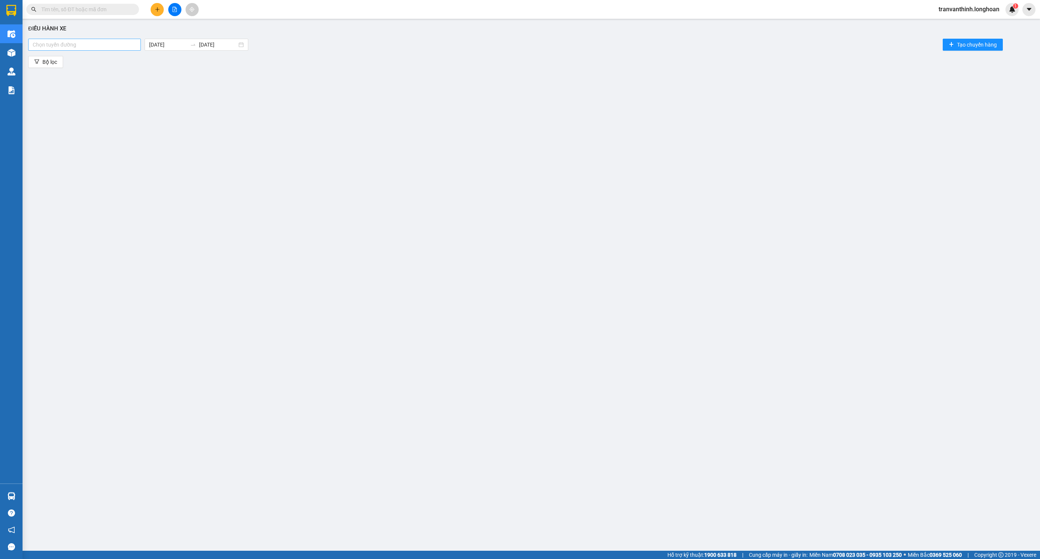
click at [79, 44] on div at bounding box center [84, 44] width 109 height 9
type input "tp"
click at [80, 60] on div "VP Tân Phú - Kho HCM 1" at bounding box center [85, 60] width 104 height 8
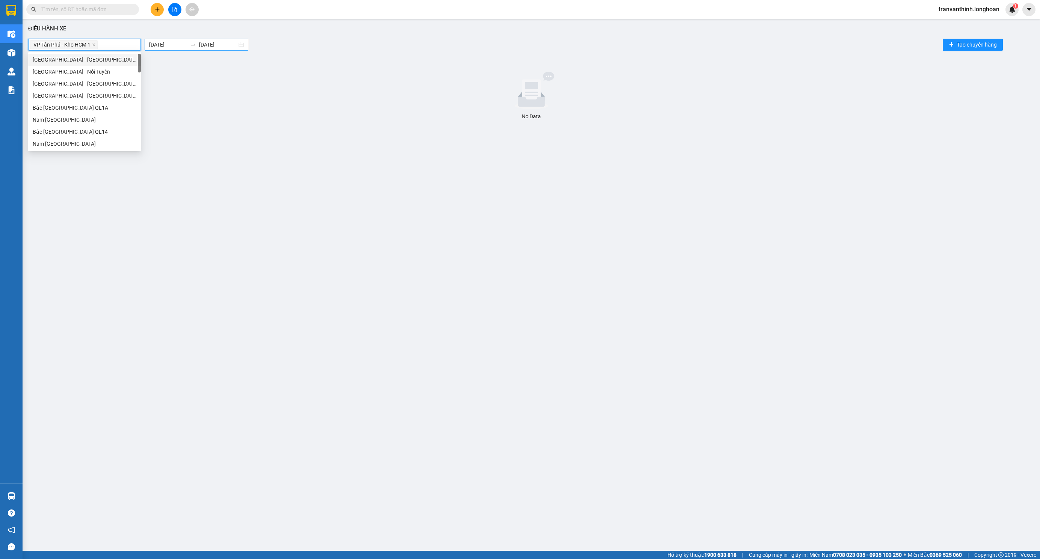
click at [175, 43] on body "Kết quả tìm kiếm ( 0 ) Bộ lọc No Data tranvanthinh.longhoan 1 Điều hành xe Kho …" at bounding box center [520, 279] width 1040 height 559
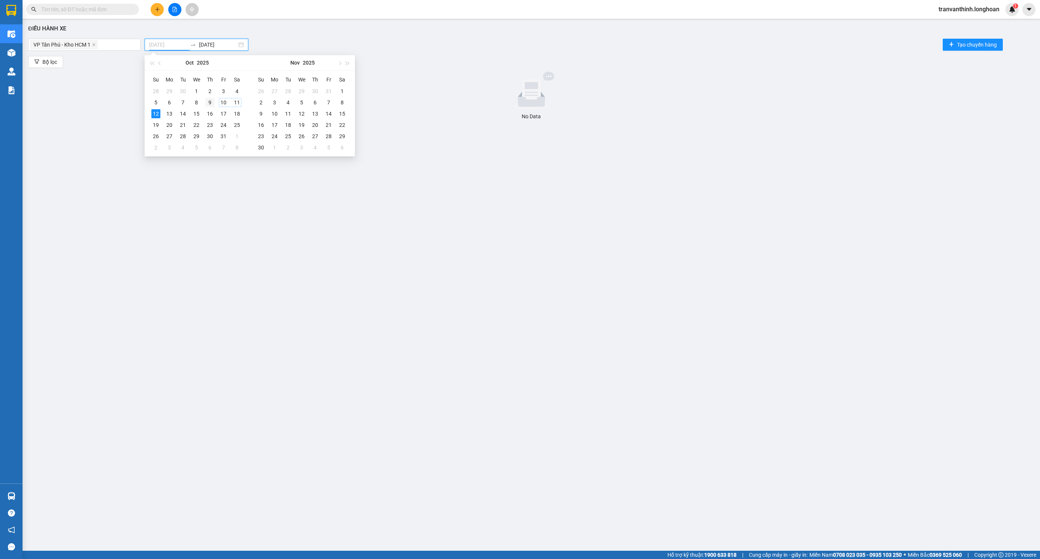
type input "[DATE]"
click at [211, 104] on div "9" at bounding box center [209, 102] width 9 height 9
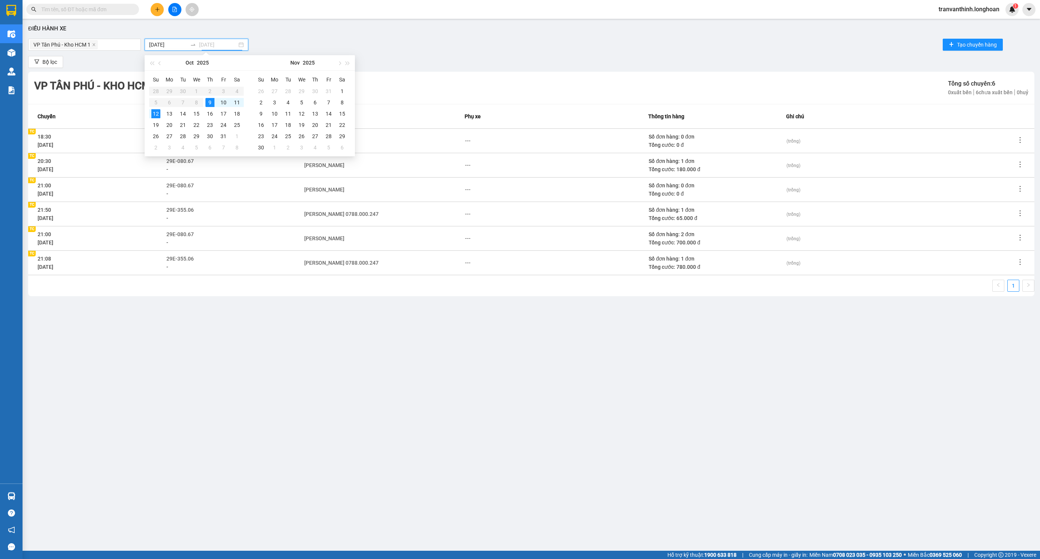
click at [210, 104] on div "9" at bounding box center [209, 102] width 9 height 9
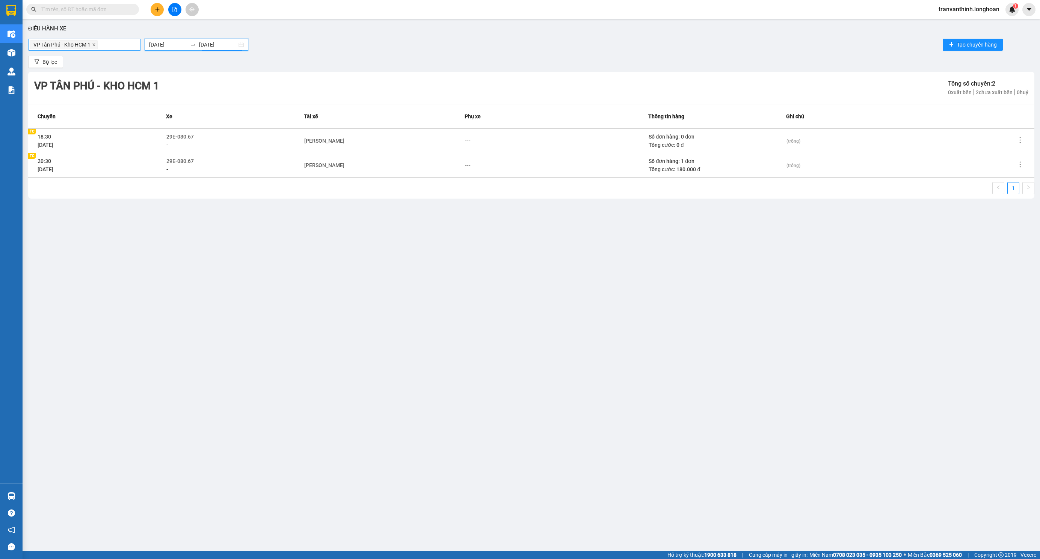
click at [94, 44] on icon "close" at bounding box center [93, 44] width 3 height 3
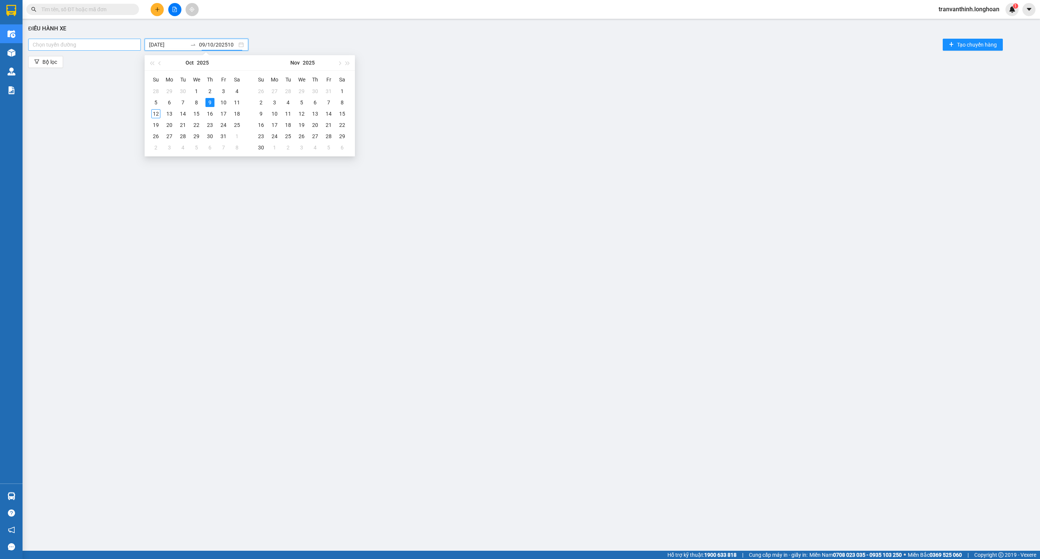
click at [53, 47] on div at bounding box center [84, 44] width 109 height 9
type input "[DATE]"
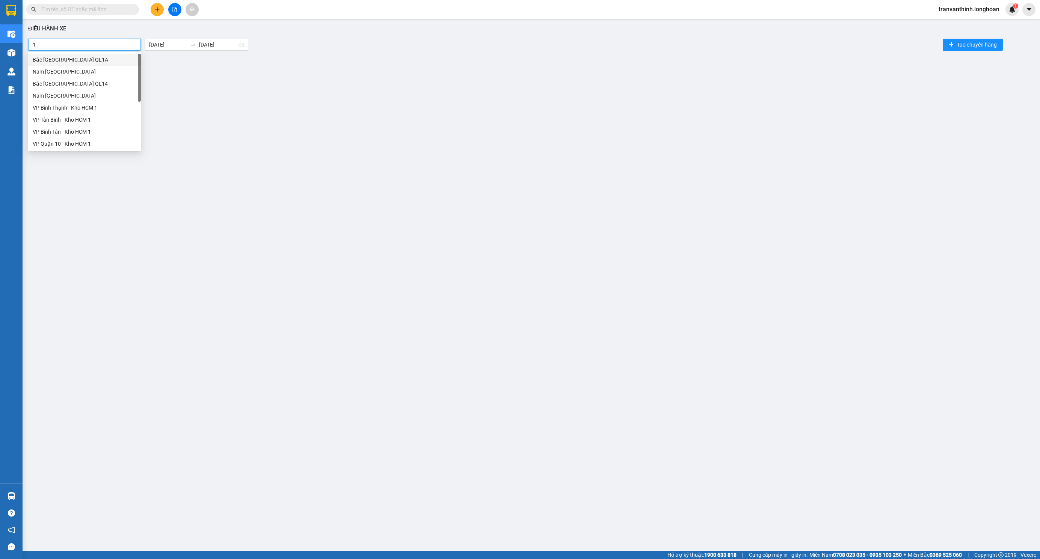
type input "10"
click at [66, 59] on div "VP Quận 10 - Kho HCM 1" at bounding box center [85, 60] width 104 height 8
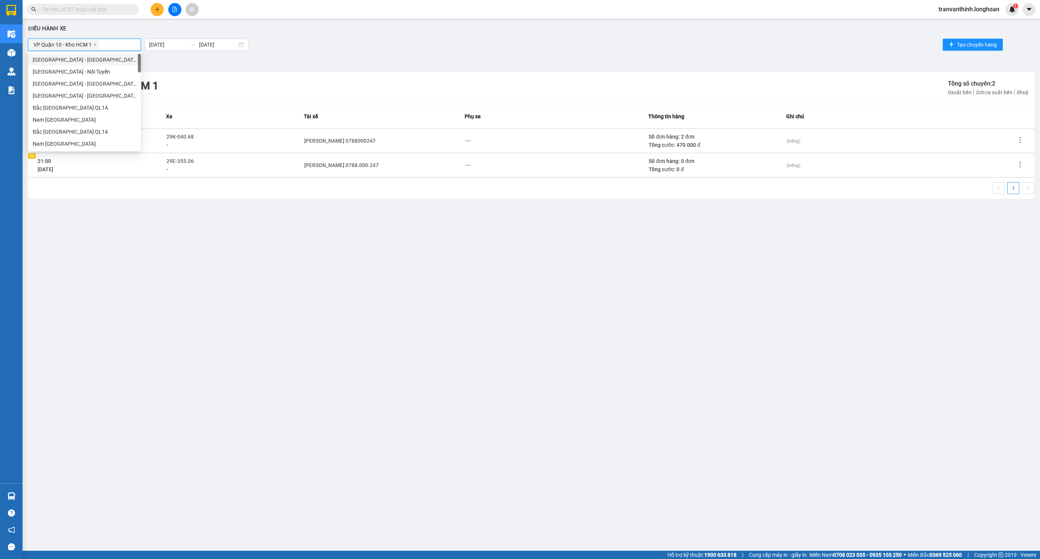
click at [422, 81] on div "VP Quận 10 - Kho HCM 1 Tổng số chuyến: 2 0 xuất bến 2 chưa xuất bến 0 huỷ" at bounding box center [531, 88] width 1006 height 32
click at [97, 44] on icon "close" at bounding box center [95, 45] width 4 height 4
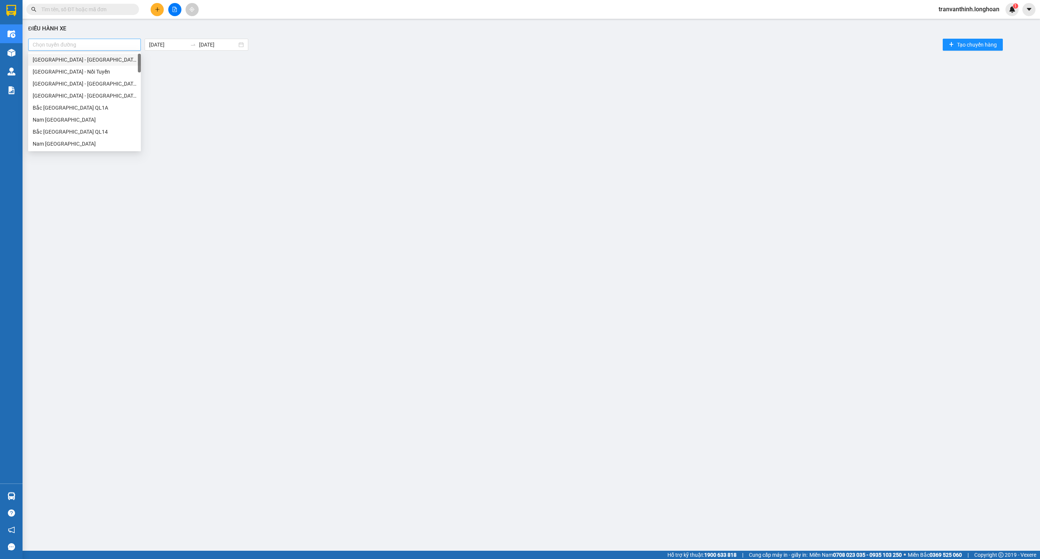
click at [68, 45] on div at bounding box center [84, 44] width 109 height 9
type input "tb"
click at [79, 80] on div "VP Tân Bình - Kho HCM 1" at bounding box center [85, 84] width 104 height 8
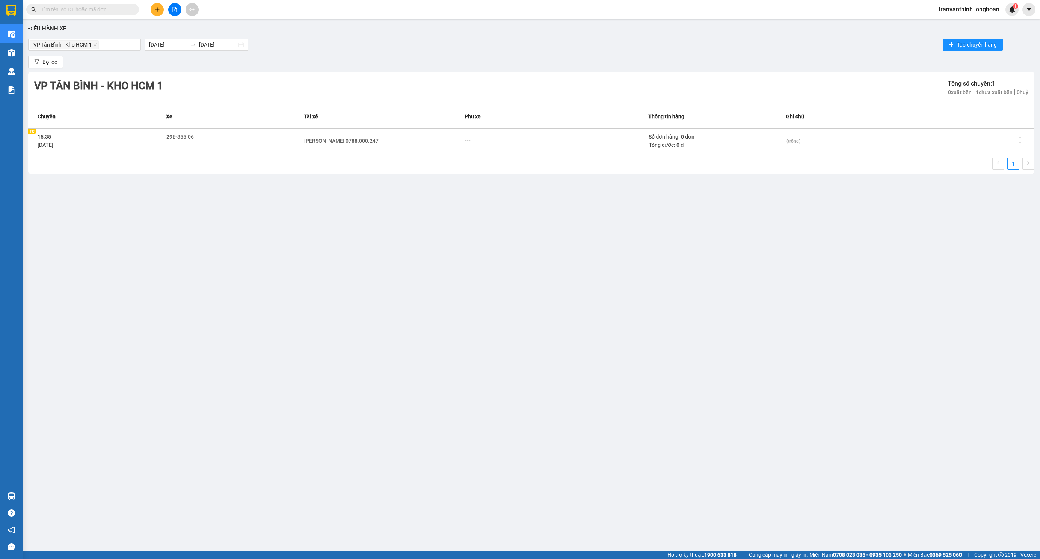
click at [326, 62] on div "Bộ lọc" at bounding box center [531, 62] width 1006 height 12
click at [95, 43] on icon "close" at bounding box center [95, 45] width 4 height 4
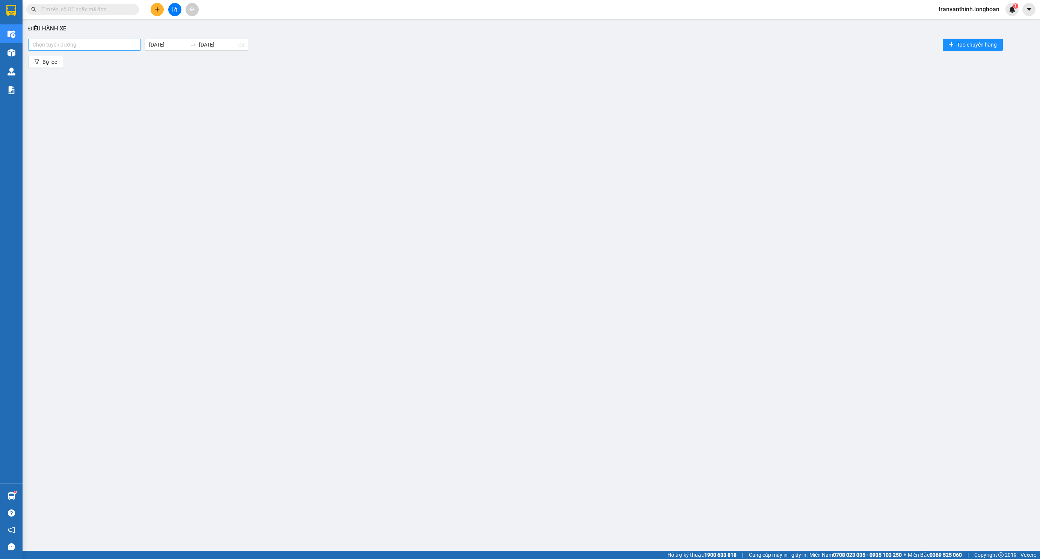
click at [57, 41] on div at bounding box center [84, 44] width 109 height 9
type input "t"
type input "bt"
click at [70, 98] on div "VP Bình Thạnh - Kho HCM 1" at bounding box center [85, 96] width 104 height 8
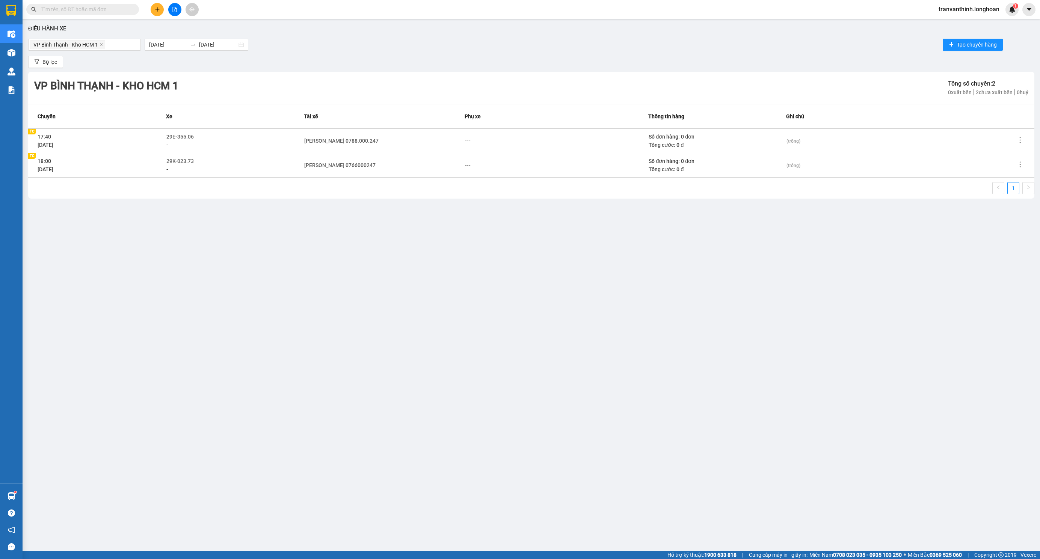
drag, startPoint x: 314, startPoint y: 68, endPoint x: 305, endPoint y: 67, distance: 8.3
click at [313, 68] on div "Bộ lọc" at bounding box center [531, 62] width 1006 height 12
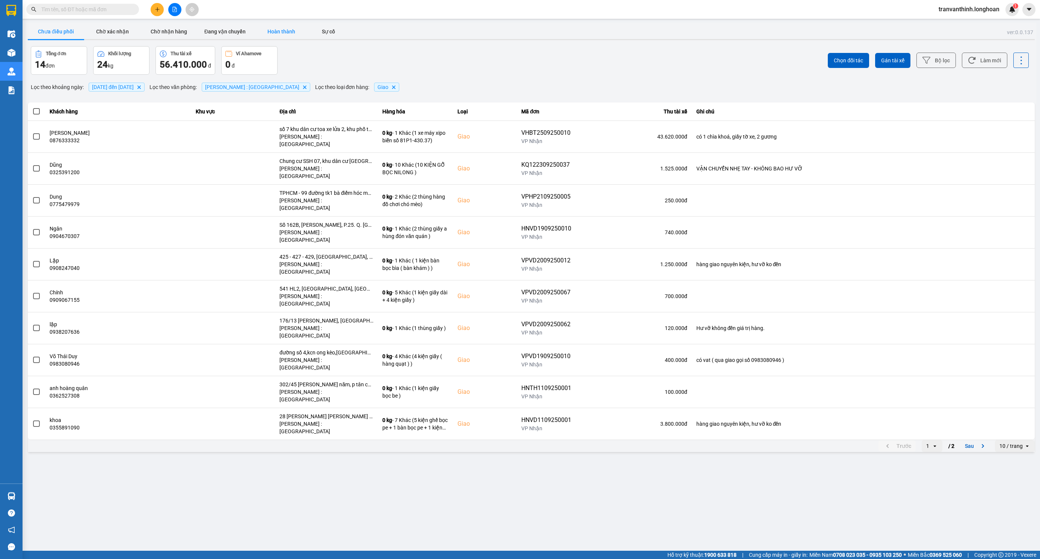
click at [280, 30] on button "Hoàn thành" at bounding box center [281, 31] width 56 height 15
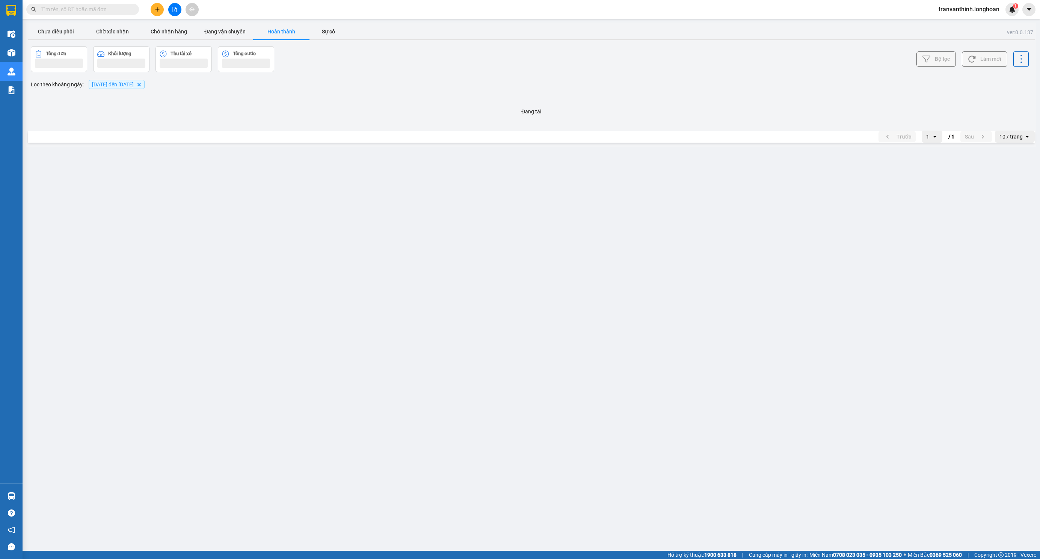
click at [134, 81] on span "[DATE] đến [DATE]" at bounding box center [113, 84] width 42 height 6
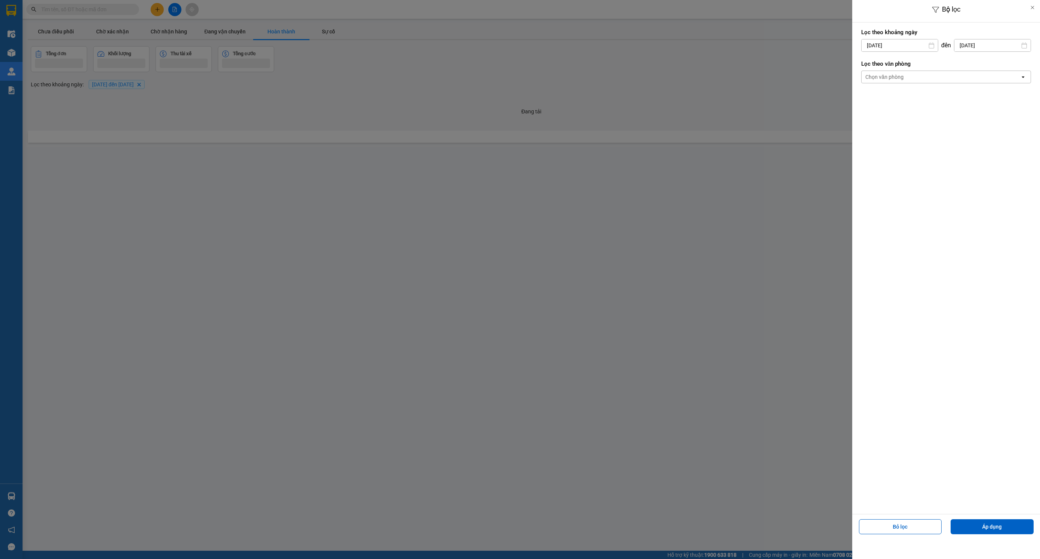
click at [904, 45] on input "01/08/2025" at bounding box center [899, 45] width 76 height 12
click at [959, 65] on icon "Arrow Right" at bounding box center [956, 63] width 9 height 9
click at [961, 64] on div "Arrow Left Tháng Chín 2025 Arrow Right" at bounding box center [910, 64] width 117 height 19
click at [882, 116] on div "9" at bounding box center [880, 116] width 11 height 9
type input "09/09/2025"
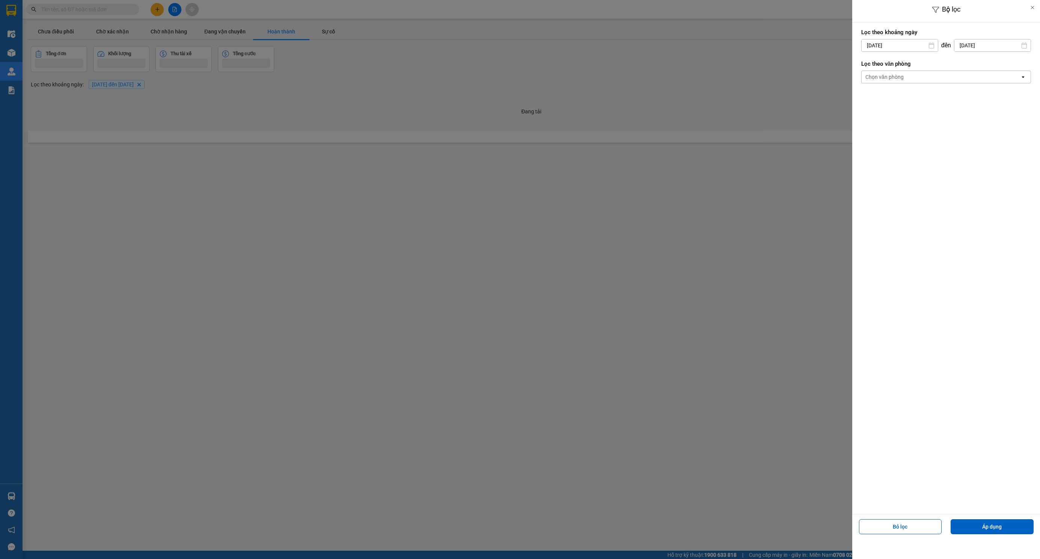
drag, startPoint x: 714, startPoint y: 122, endPoint x: 593, endPoint y: 101, distance: 123.0
click at [712, 122] on div at bounding box center [520, 279] width 1040 height 559
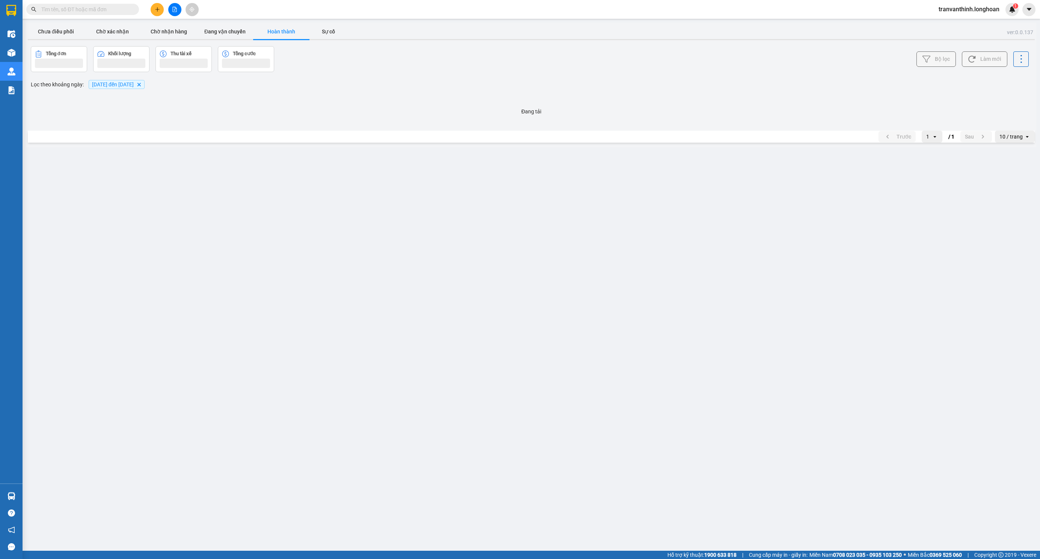
click at [141, 86] on icon "01/08/2025 đến 28/09/2025, close by backspace" at bounding box center [138, 84] width 3 height 3
click at [121, 88] on span "[DATE] đến [DATE]" at bounding box center [113, 87] width 42 height 6
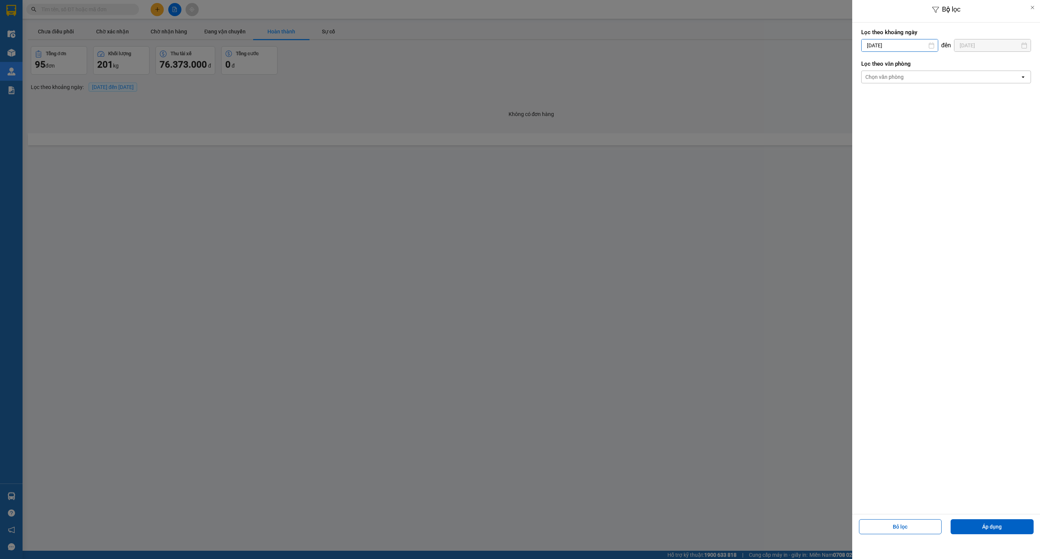
drag, startPoint x: 915, startPoint y: 45, endPoint x: 911, endPoint y: 71, distance: 26.2
click at [915, 46] on input "[DATE]" at bounding box center [899, 45] width 76 height 12
click at [907, 118] on div "9" at bounding box center [910, 116] width 11 height 9
type input "[DATE]"
click at [994, 46] on input "[DATE]" at bounding box center [992, 45] width 76 height 12
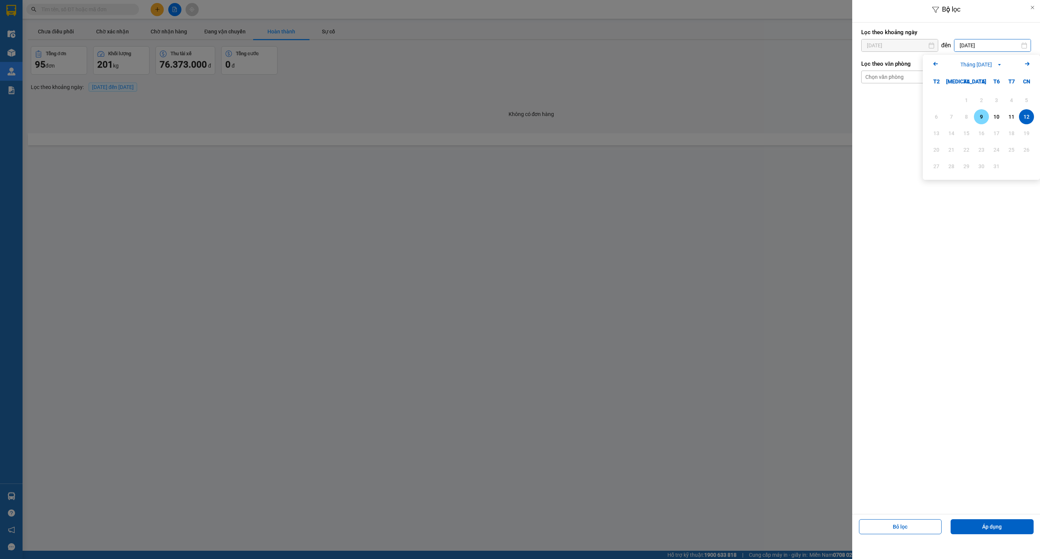
click at [982, 117] on div "9" at bounding box center [981, 116] width 11 height 9
type input "[DATE]"
click at [924, 77] on div "Chọn văn phòng" at bounding box center [940, 77] width 158 height 12
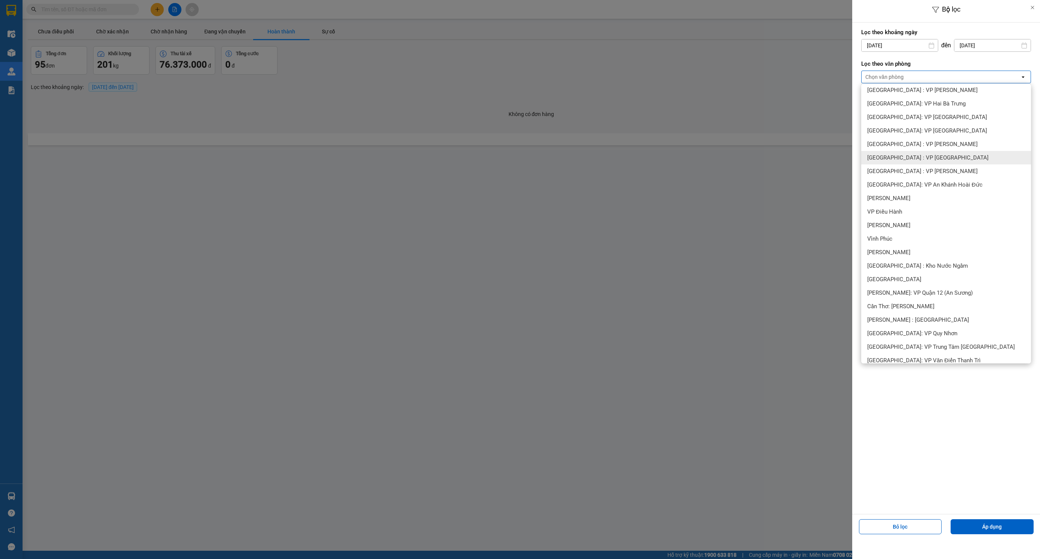
scroll to position [113, 0]
click at [917, 320] on span "[PERSON_NAME] : [GEOGRAPHIC_DATA]" at bounding box center [918, 319] width 102 height 8
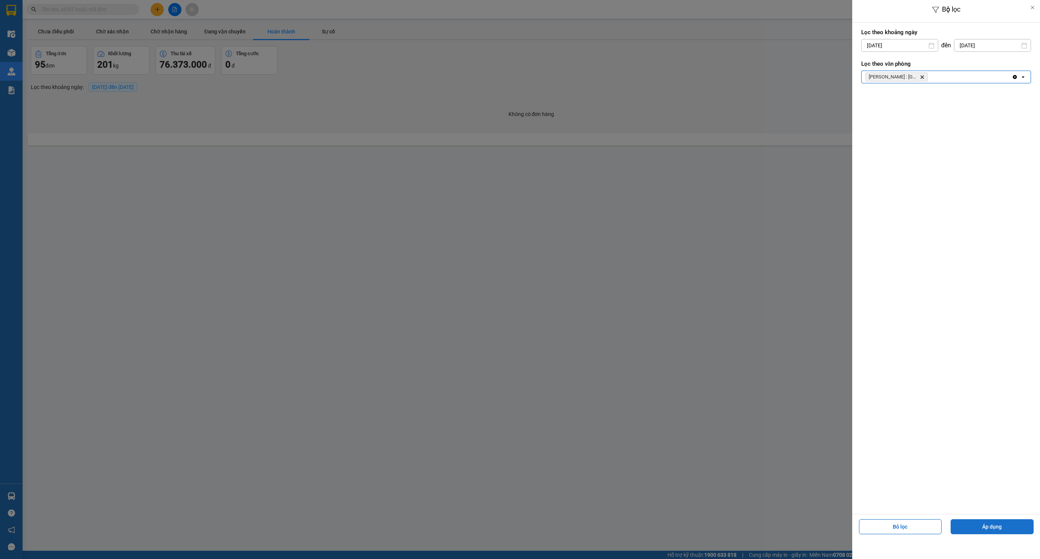
drag, startPoint x: 989, startPoint y: 525, endPoint x: 970, endPoint y: 517, distance: 20.7
click at [988, 525] on button "Áp dụng" at bounding box center [991, 526] width 83 height 15
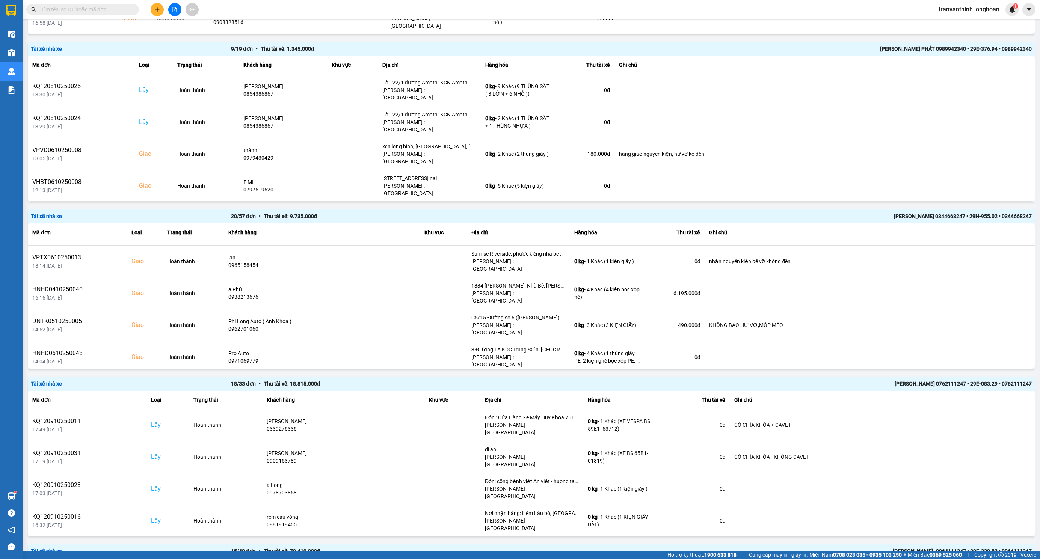
scroll to position [224, 0]
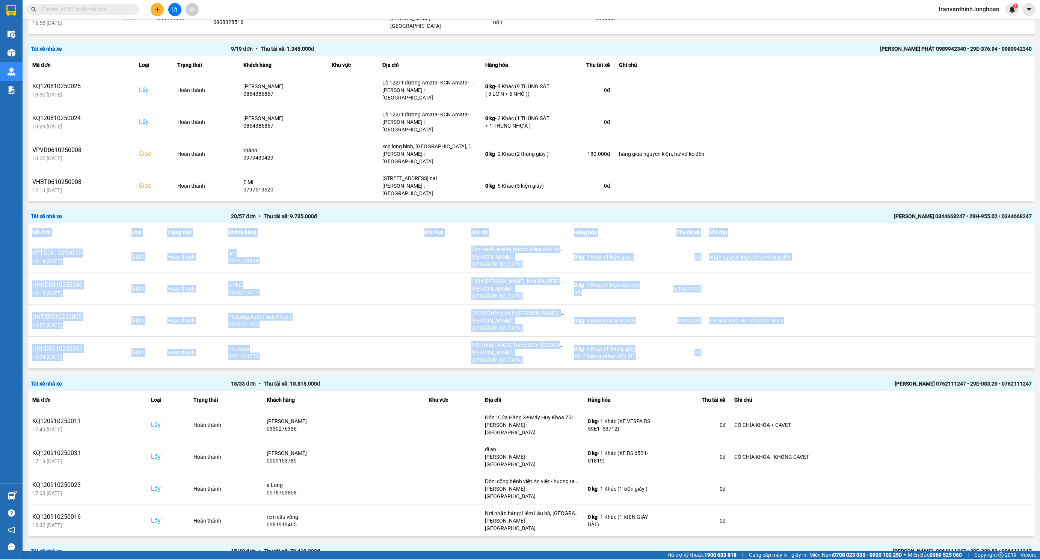
drag, startPoint x: 1012, startPoint y: 308, endPoint x: 1039, endPoint y: 347, distance: 47.8
click at [1039, 347] on main "ver: 0.0.137 Chưa điều phối Chờ xác nhận Chờ nhận hàng Đang vận chuyển Hoàn thà…" at bounding box center [520, 275] width 1040 height 551
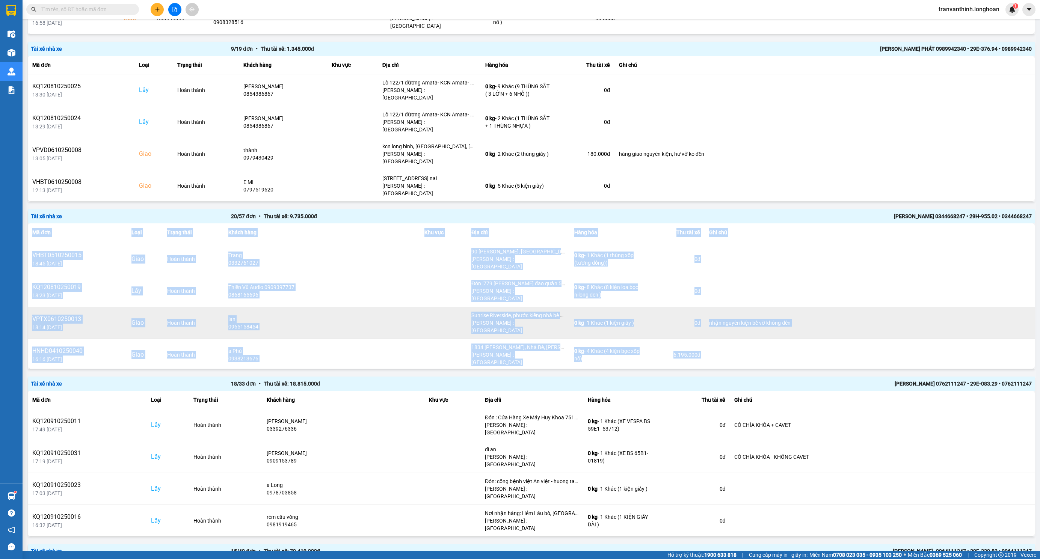
scroll to position [154, 0]
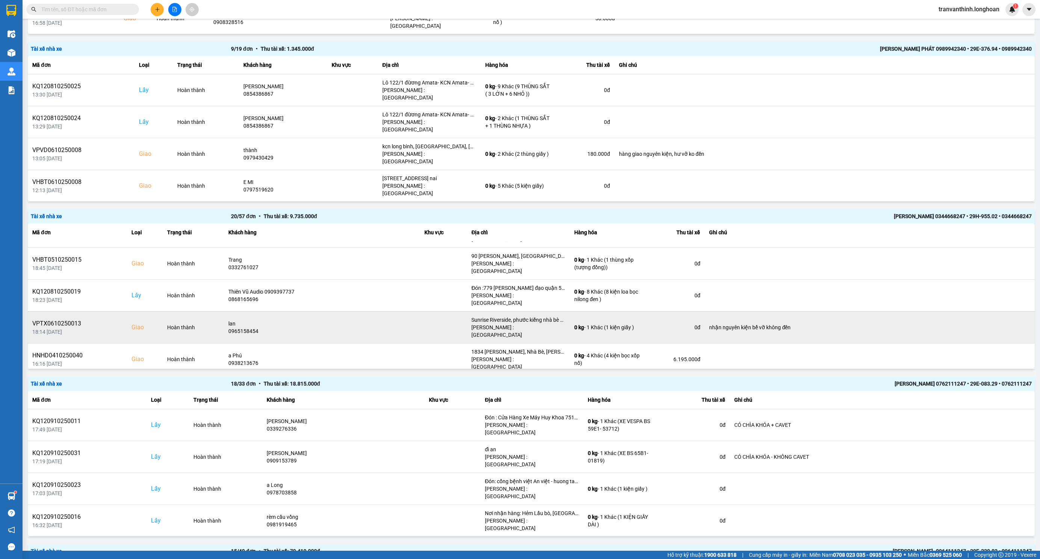
click at [979, 311] on td "nhận nguyên kiện bể vỡ không đền" at bounding box center [869, 327] width 330 height 32
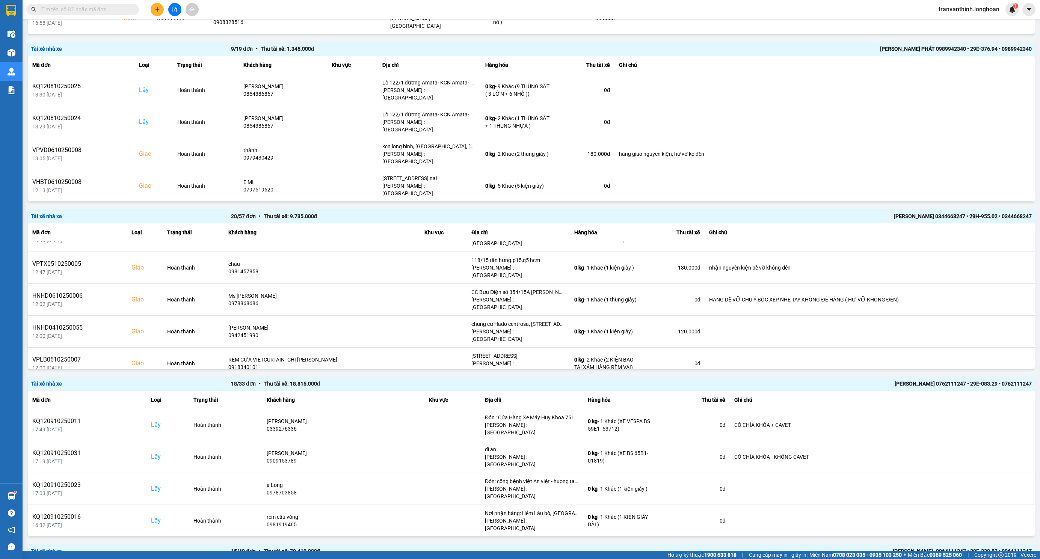
scroll to position [395, 0]
